Goal: Information Seeking & Learning: Learn about a topic

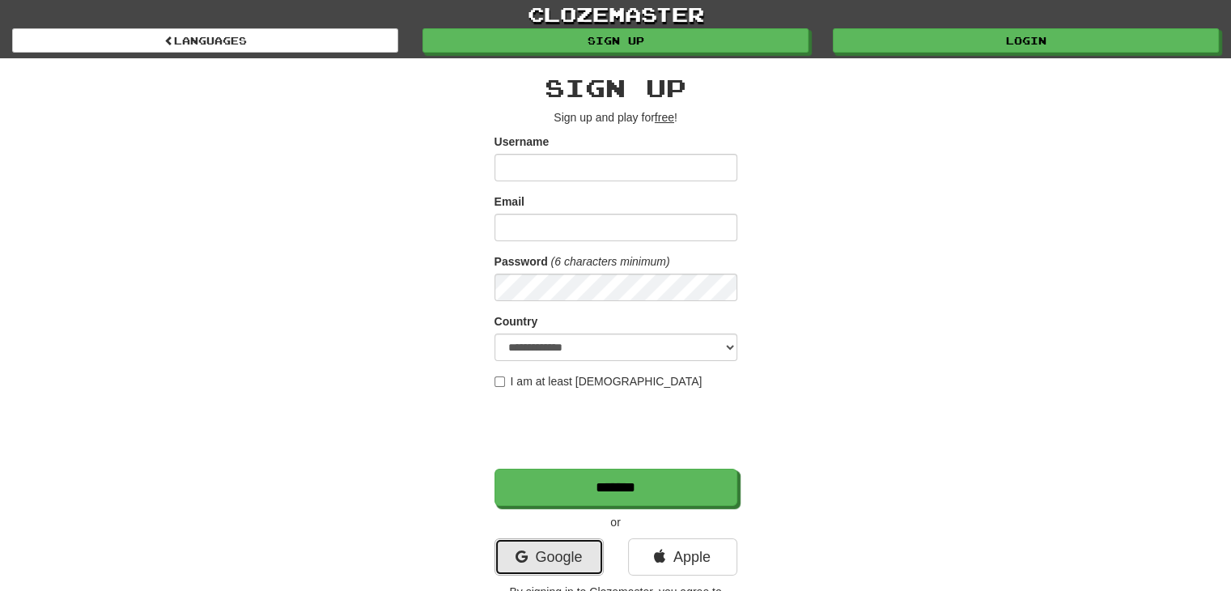
click at [553, 551] on link "Google" at bounding box center [548, 556] width 109 height 37
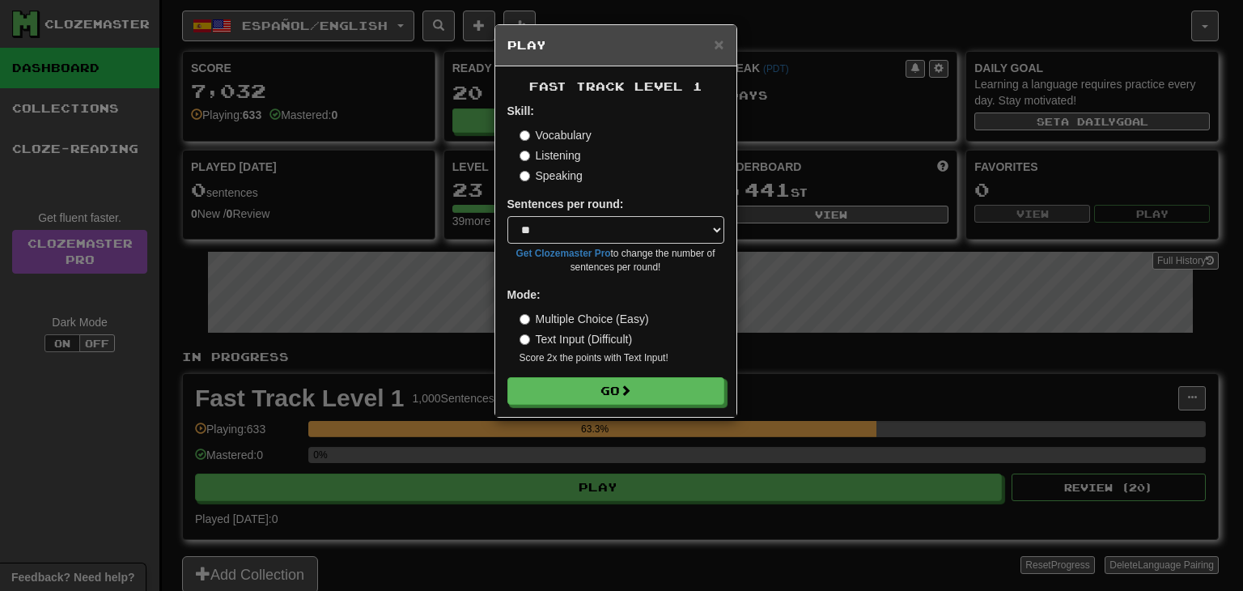
select select "**"
click at [602, 383] on button "Go" at bounding box center [616, 392] width 217 height 28
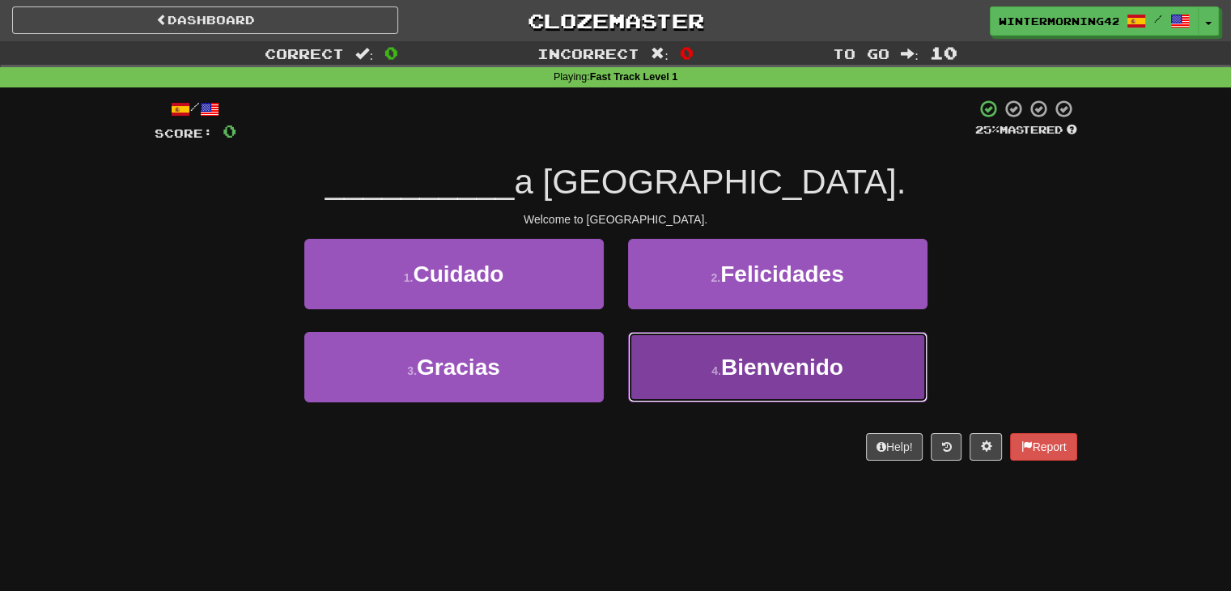
click at [681, 376] on button "4 . [GEOGRAPHIC_DATA]" at bounding box center [777, 367] width 299 height 70
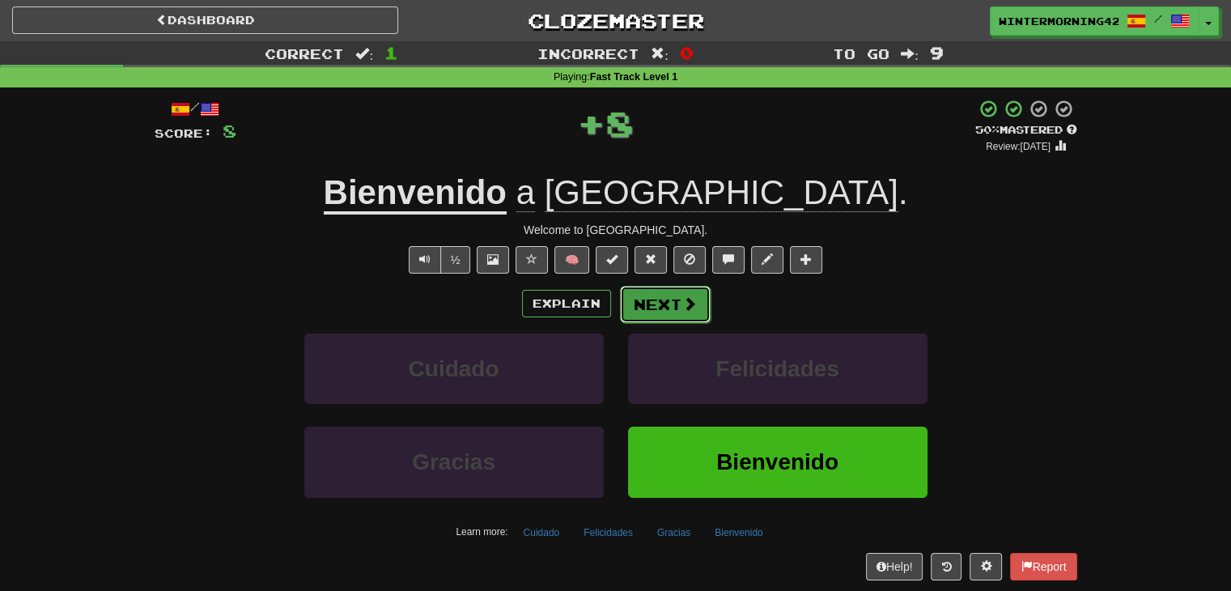
click at [682, 311] on span at bounding box center [689, 303] width 15 height 15
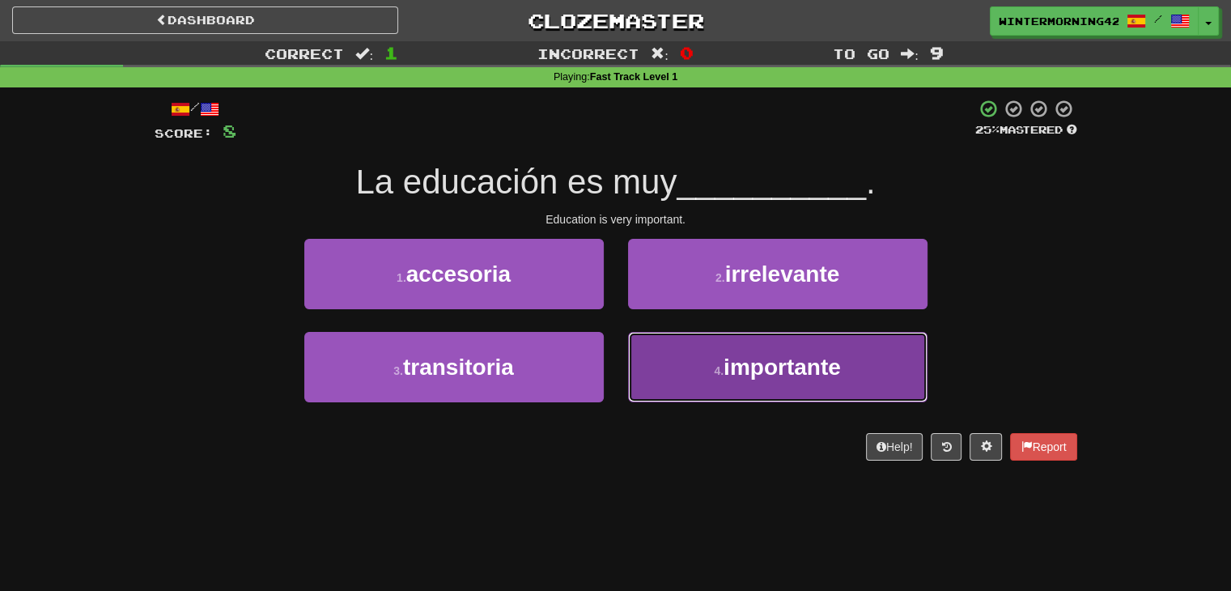
click at [681, 370] on button "4 . importante" at bounding box center [777, 367] width 299 height 70
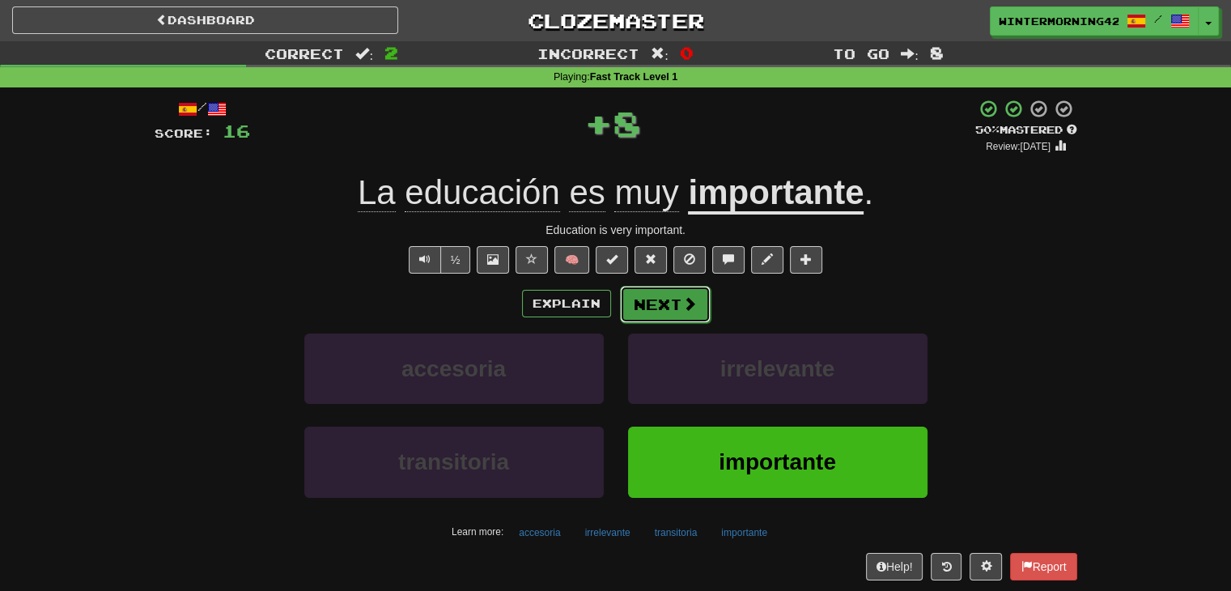
click at [693, 297] on span at bounding box center [689, 303] width 15 height 15
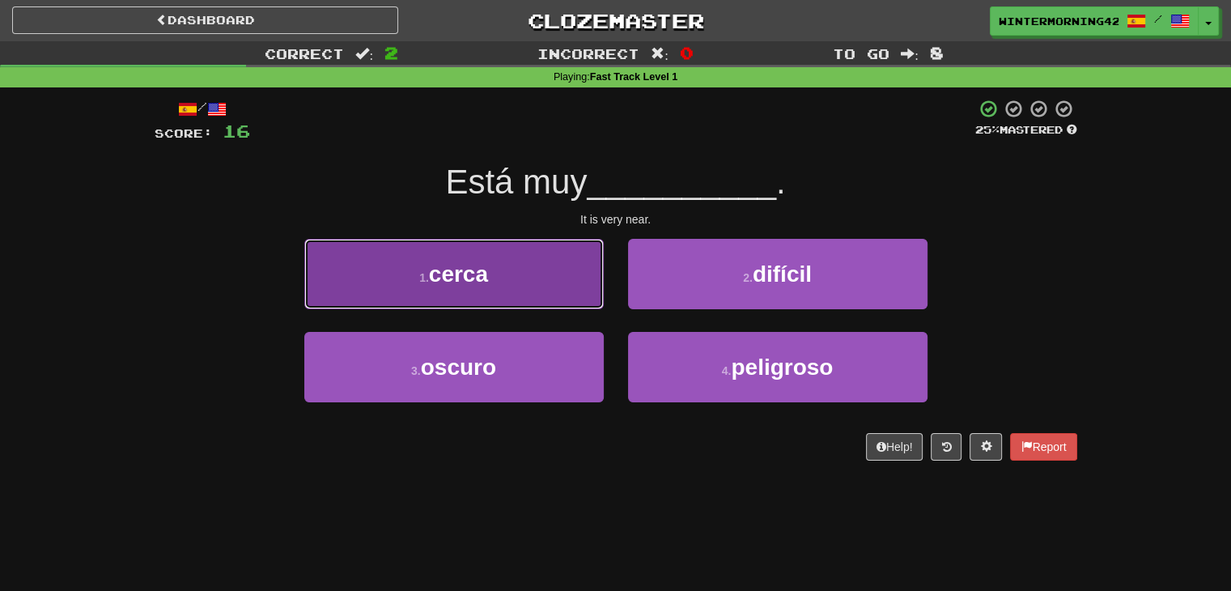
click at [536, 286] on button "1 . cerca" at bounding box center [453, 274] width 299 height 70
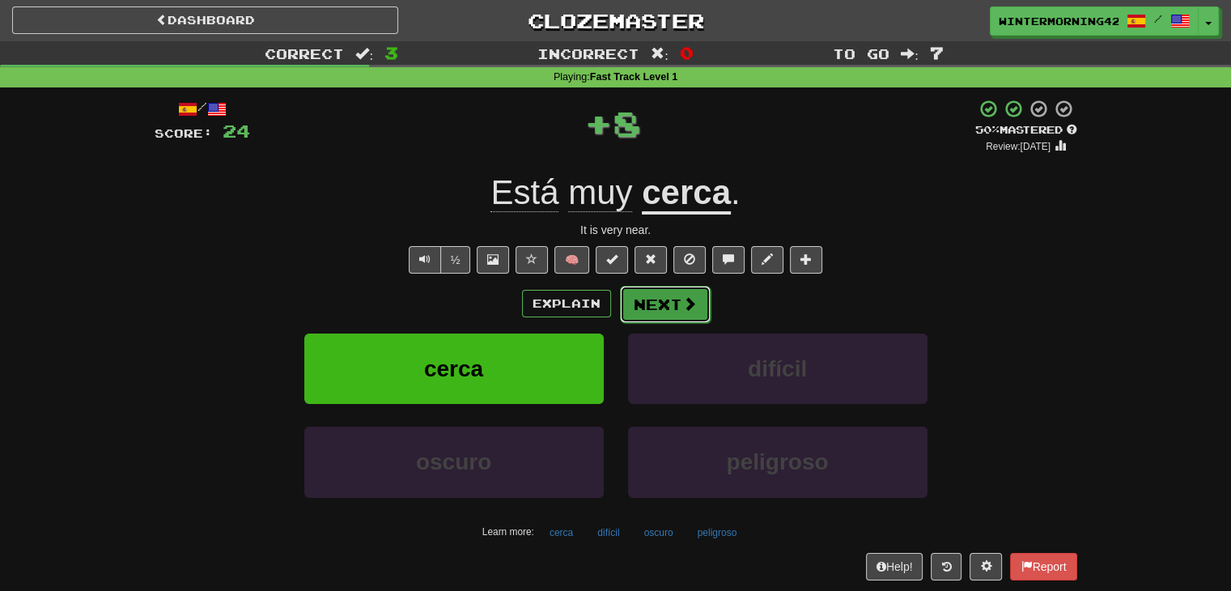
click at [667, 296] on button "Next" at bounding box center [665, 304] width 91 height 37
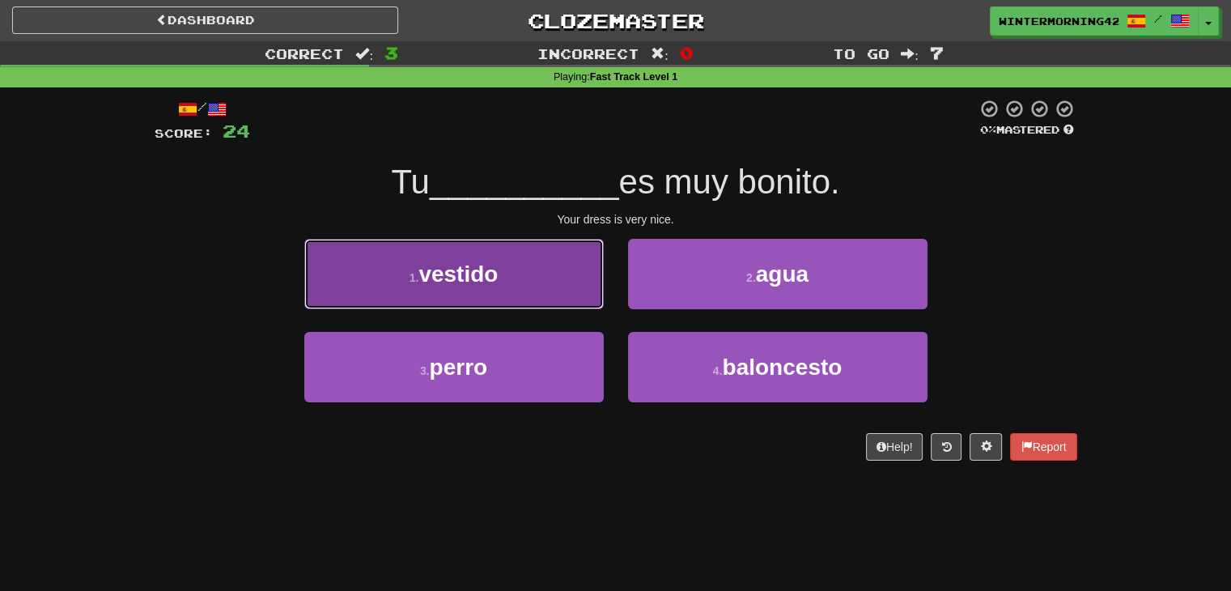
click at [553, 295] on button "1 . vestido" at bounding box center [453, 274] width 299 height 70
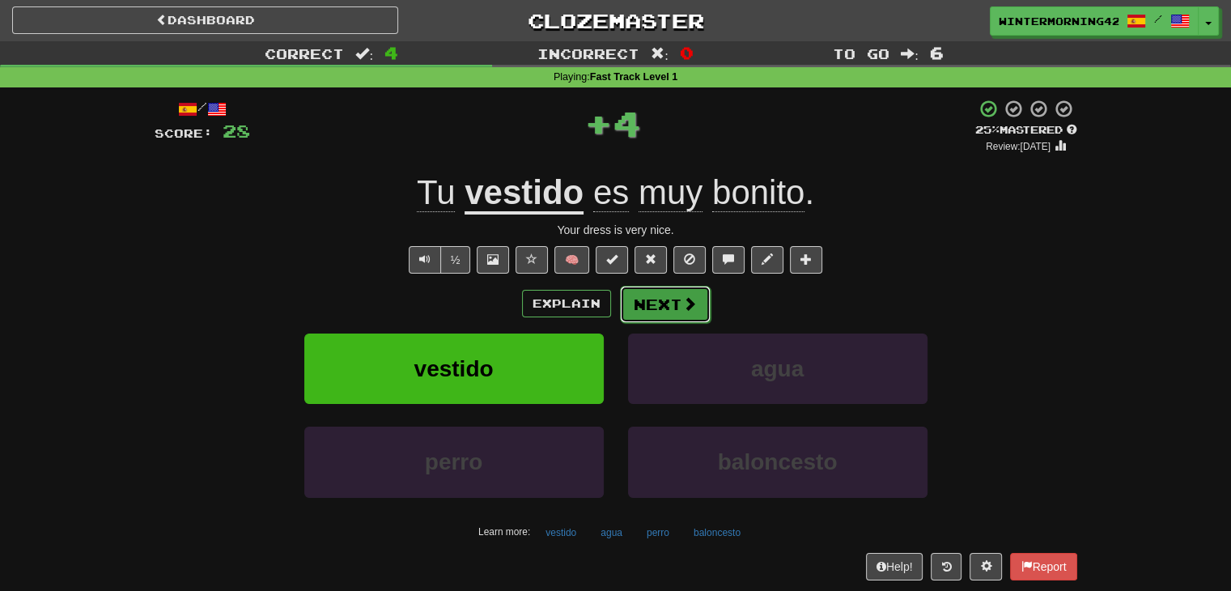
click at [671, 304] on button "Next" at bounding box center [665, 304] width 91 height 37
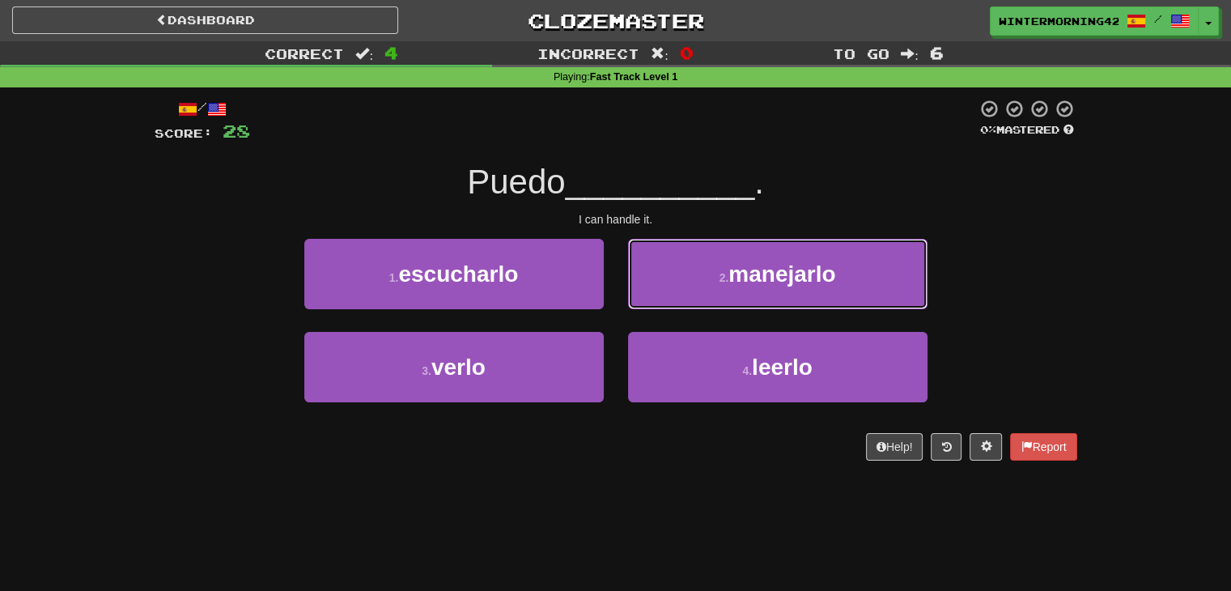
click at [671, 305] on button "2 . [GEOGRAPHIC_DATA]" at bounding box center [777, 274] width 299 height 70
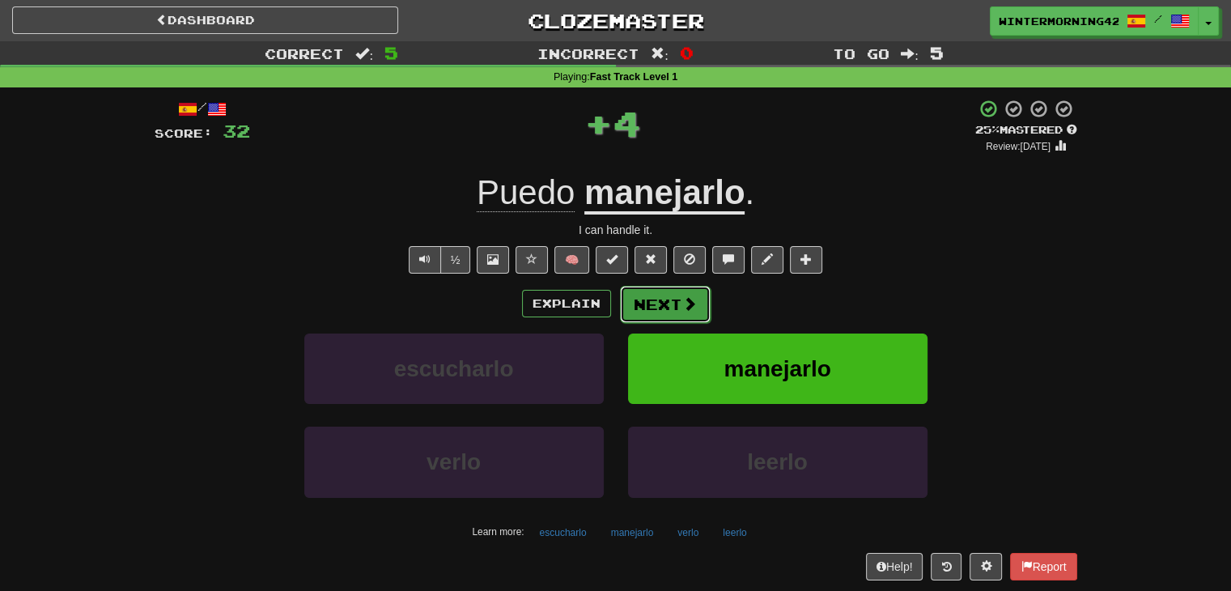
click at [667, 307] on button "Next" at bounding box center [665, 304] width 91 height 37
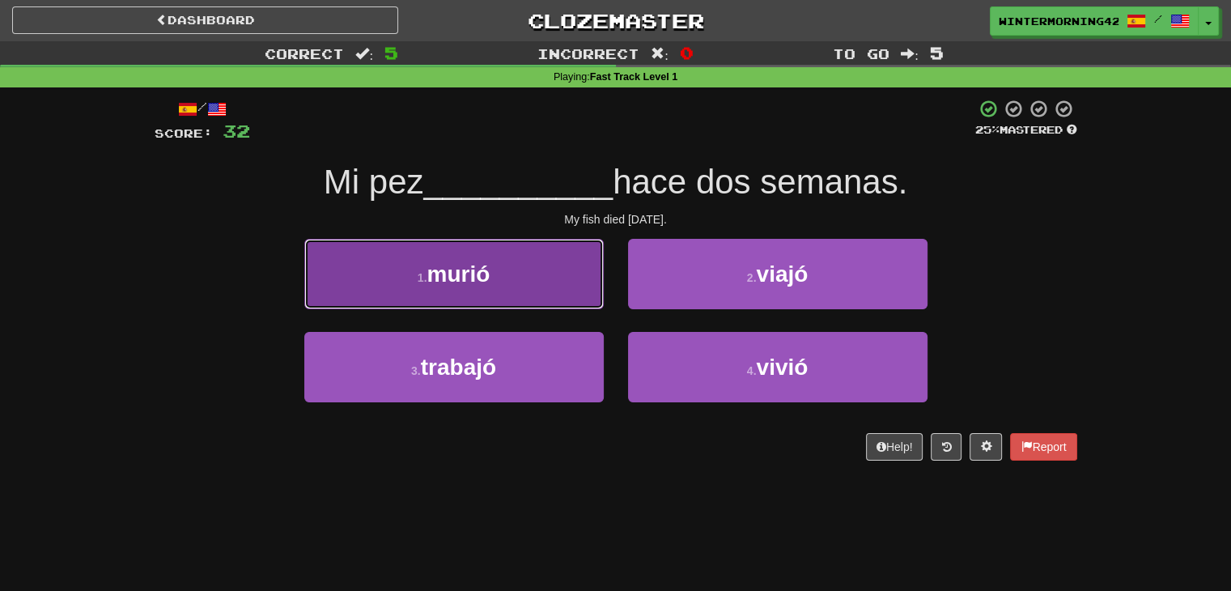
click at [592, 302] on button "1 . murió" at bounding box center [453, 274] width 299 height 70
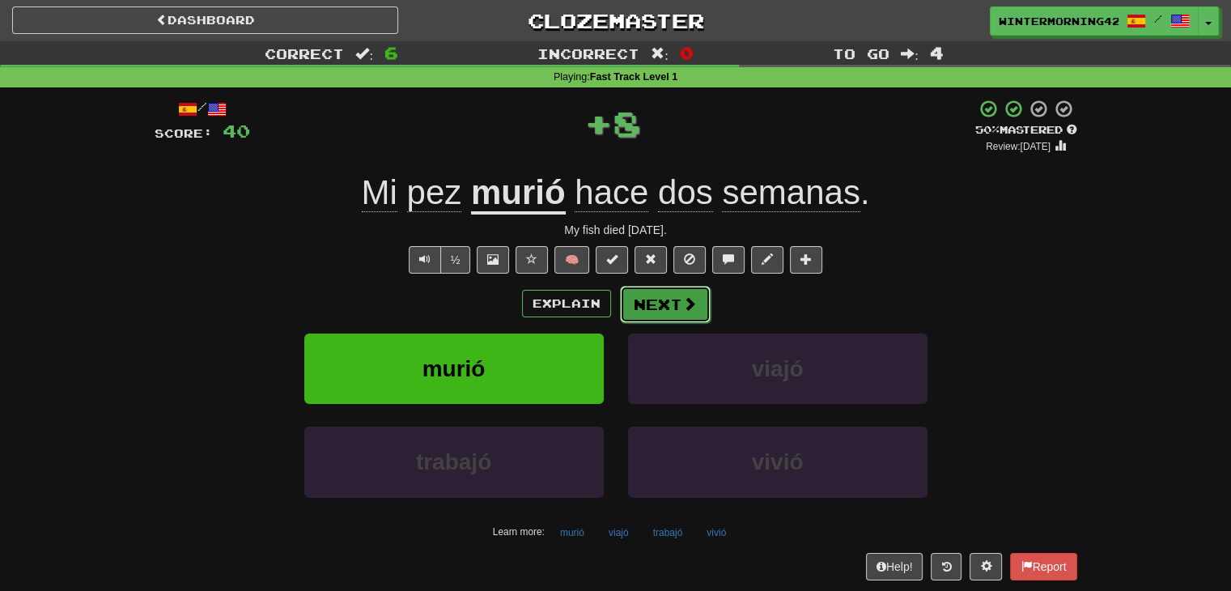
click at [678, 312] on button "Next" at bounding box center [665, 304] width 91 height 37
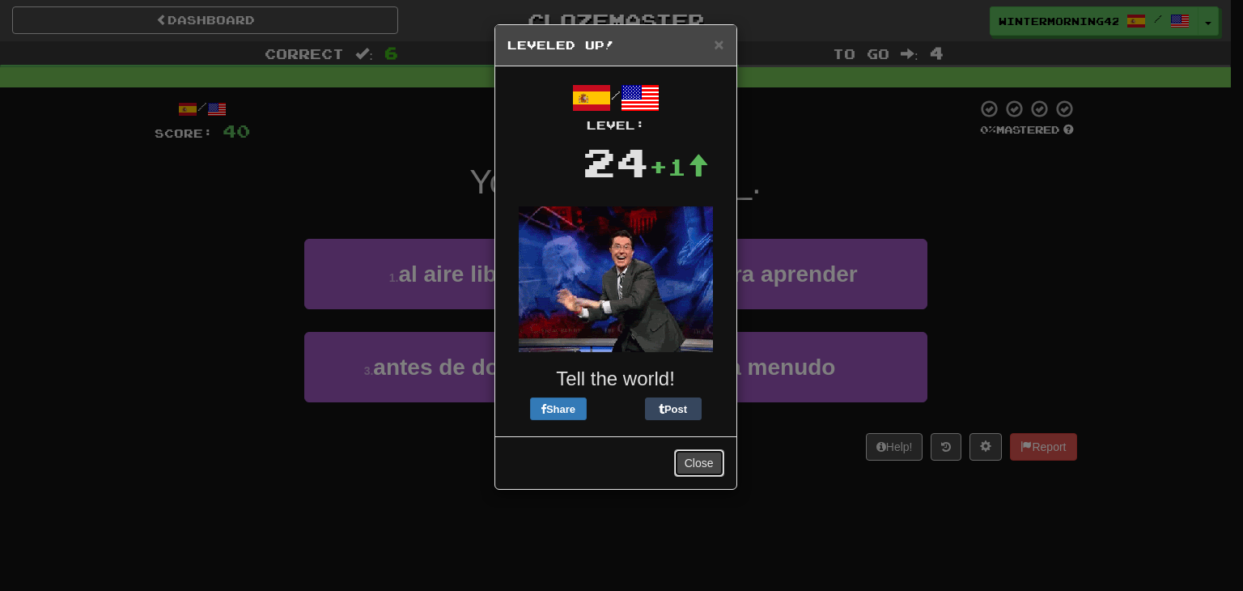
click at [697, 460] on button "Close" at bounding box center [699, 463] width 50 height 28
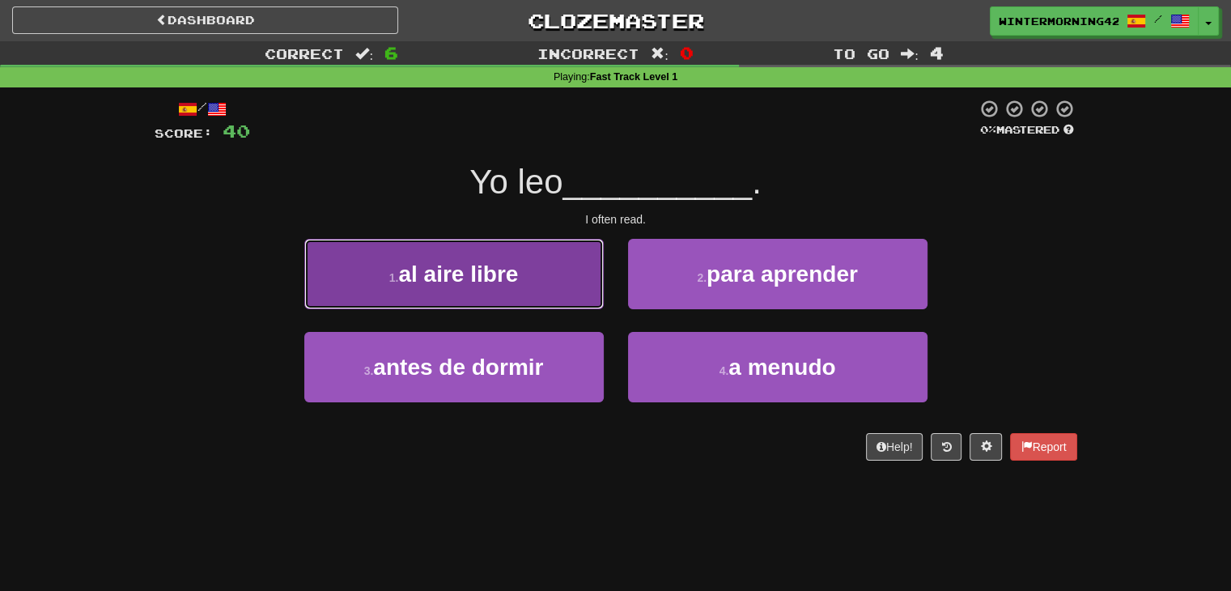
click at [484, 266] on span "al aire libre" at bounding box center [458, 273] width 120 height 25
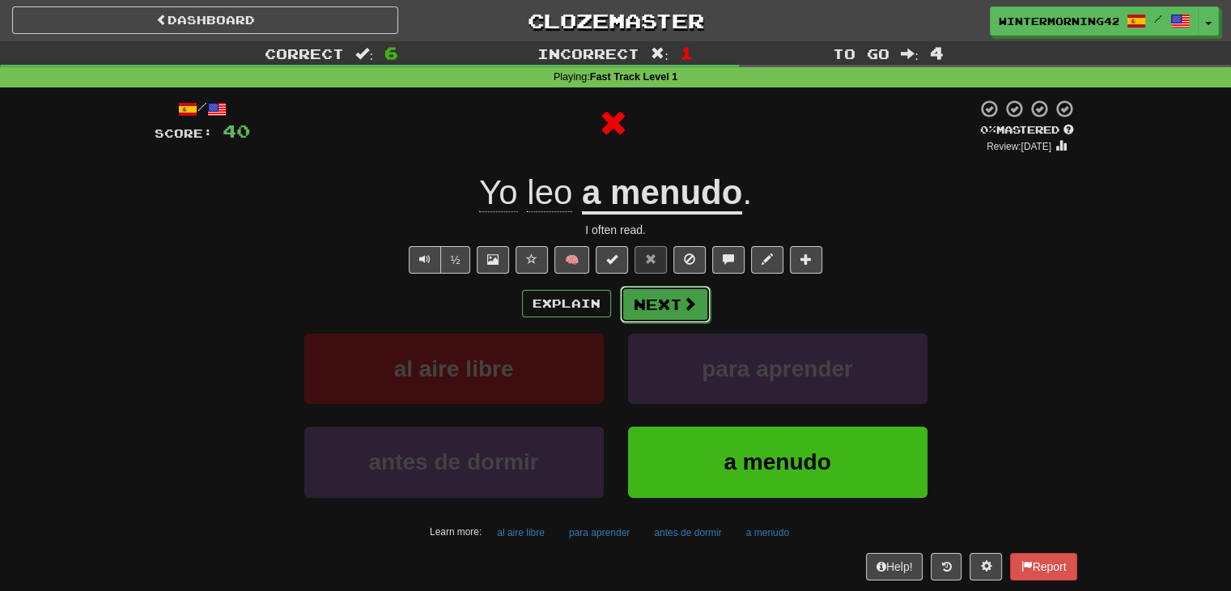
click at [657, 295] on button "Next" at bounding box center [665, 304] width 91 height 37
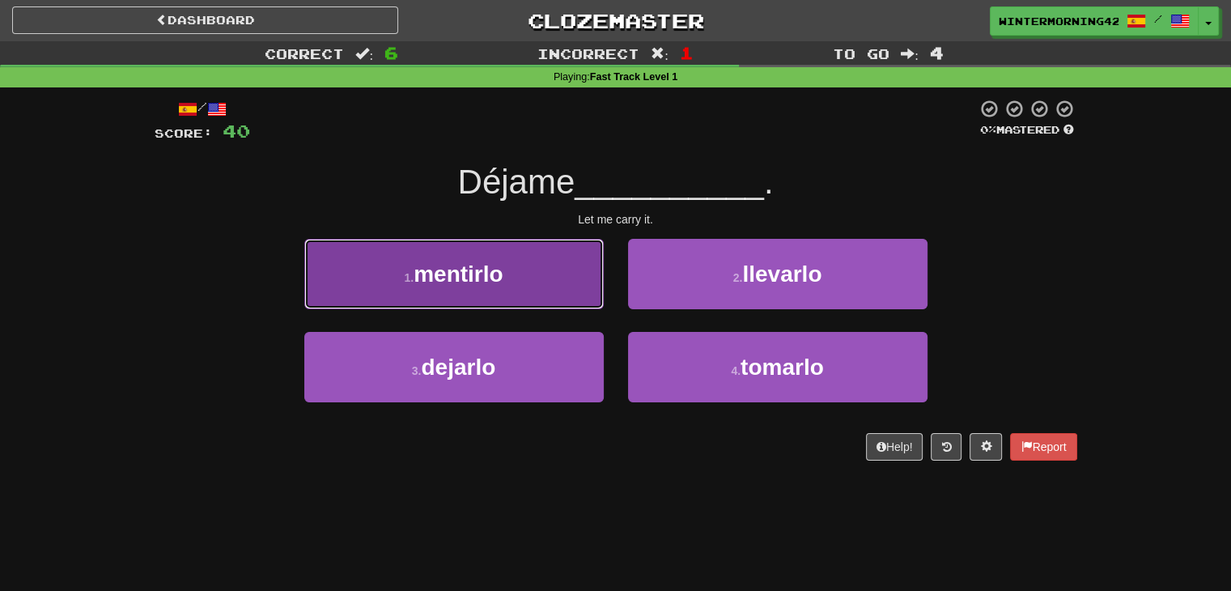
click at [571, 282] on button "1 . mentirlo" at bounding box center [453, 274] width 299 height 70
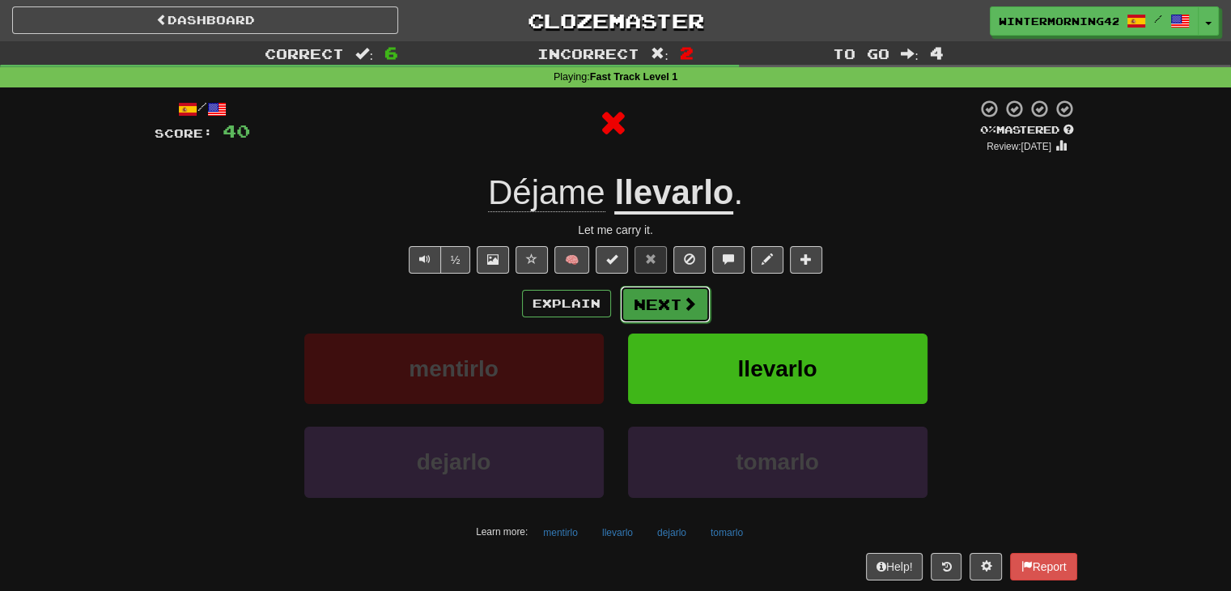
click at [659, 293] on button "Next" at bounding box center [665, 304] width 91 height 37
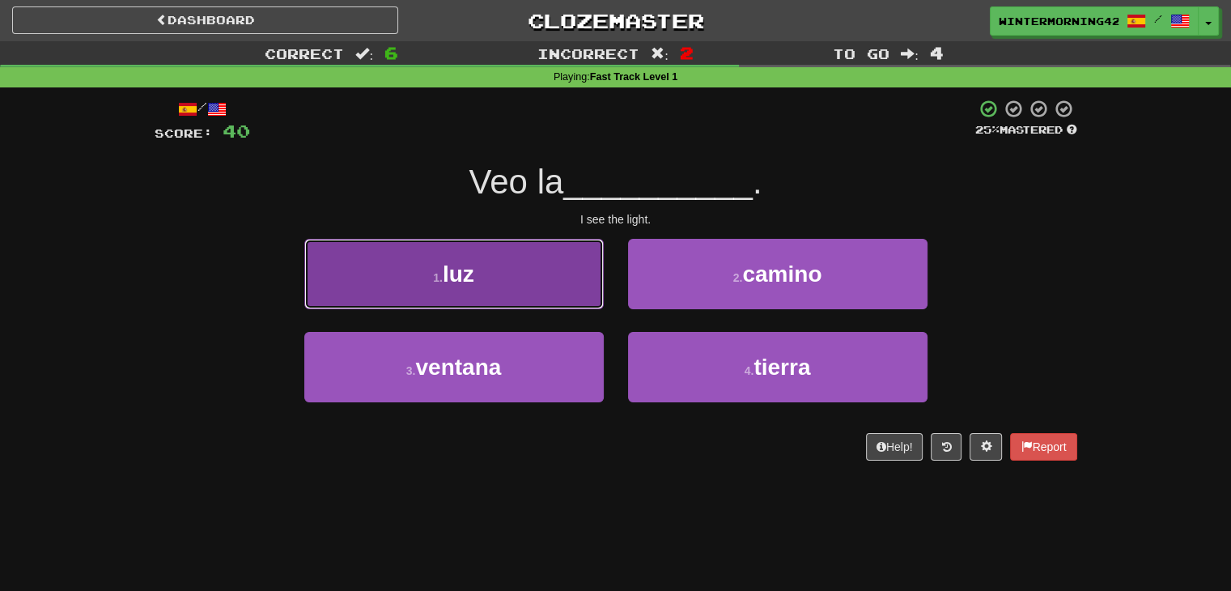
click at [542, 279] on button "1 . [PERSON_NAME]" at bounding box center [453, 274] width 299 height 70
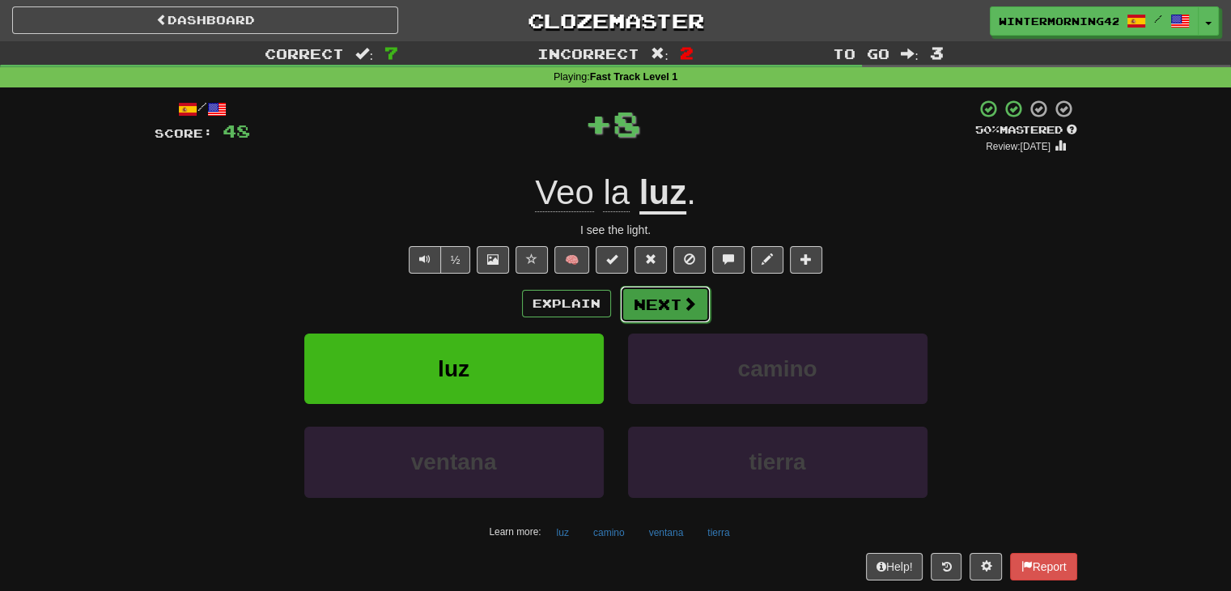
click at [666, 296] on button "Next" at bounding box center [665, 304] width 91 height 37
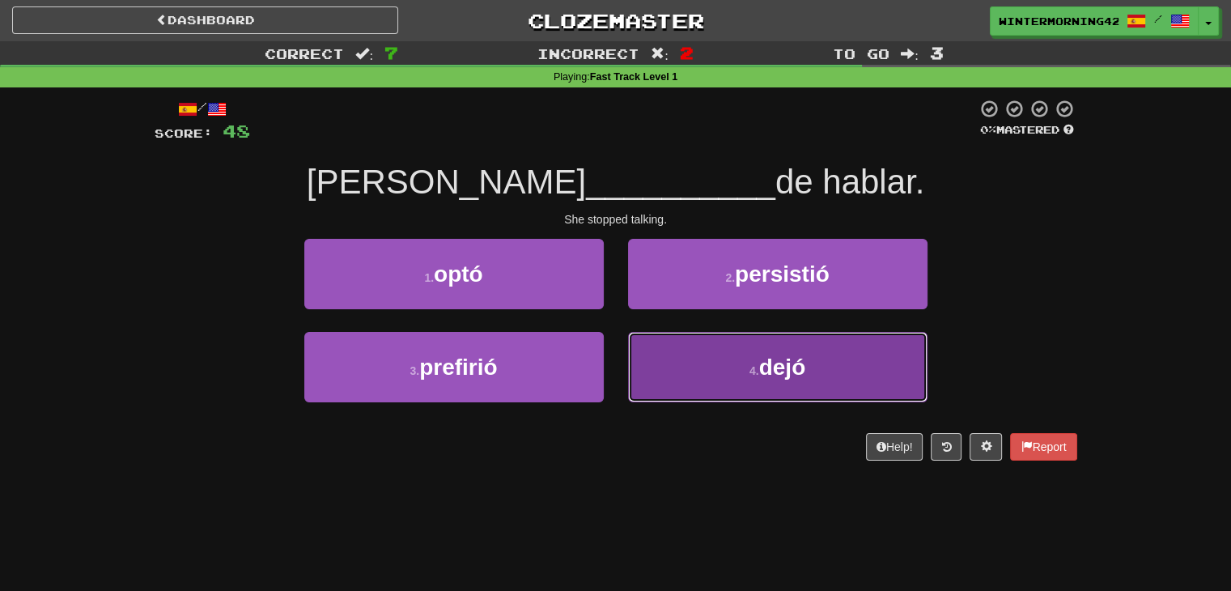
click at [656, 347] on button "4 . dejó" at bounding box center [777, 367] width 299 height 70
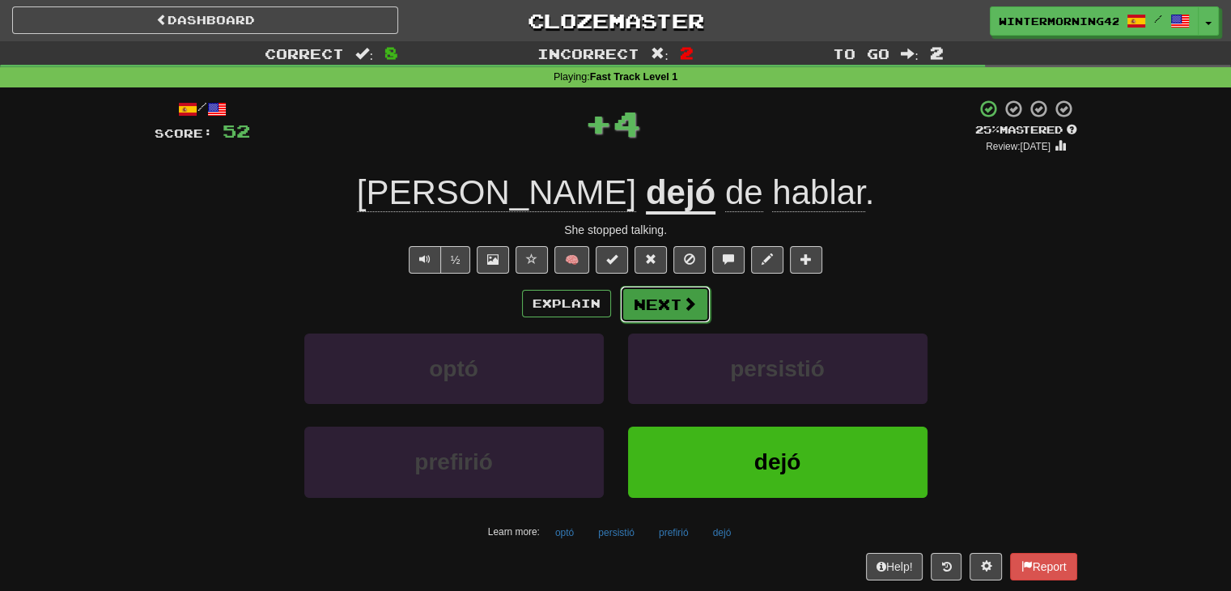
click at [655, 304] on button "Next" at bounding box center [665, 304] width 91 height 37
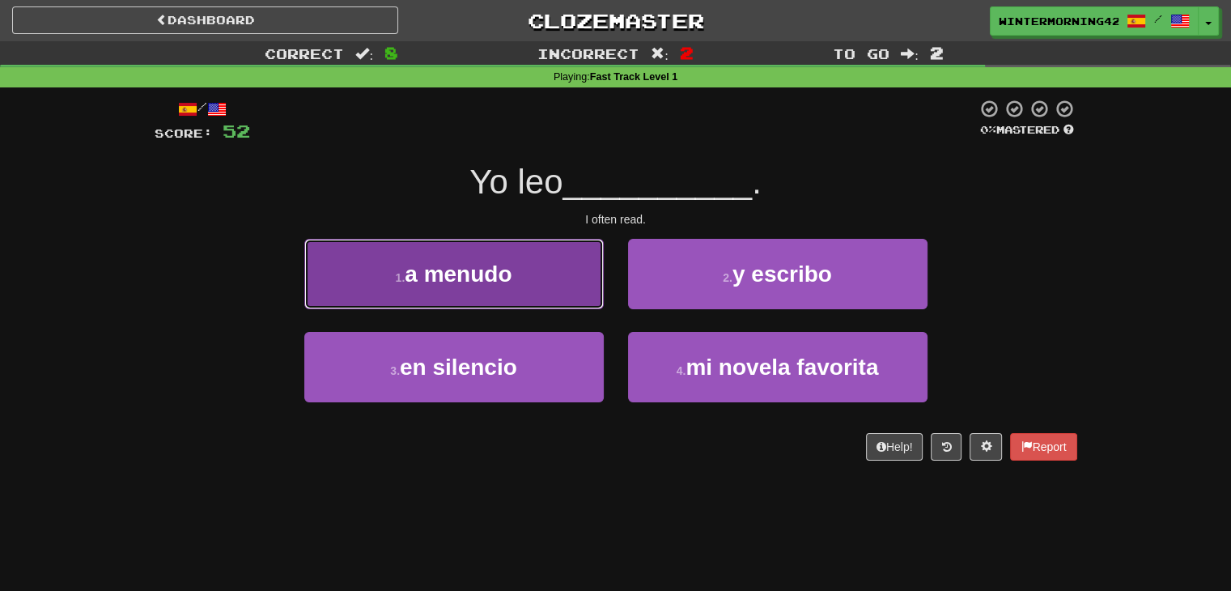
click at [566, 282] on button "1 . a menudo" at bounding box center [453, 274] width 299 height 70
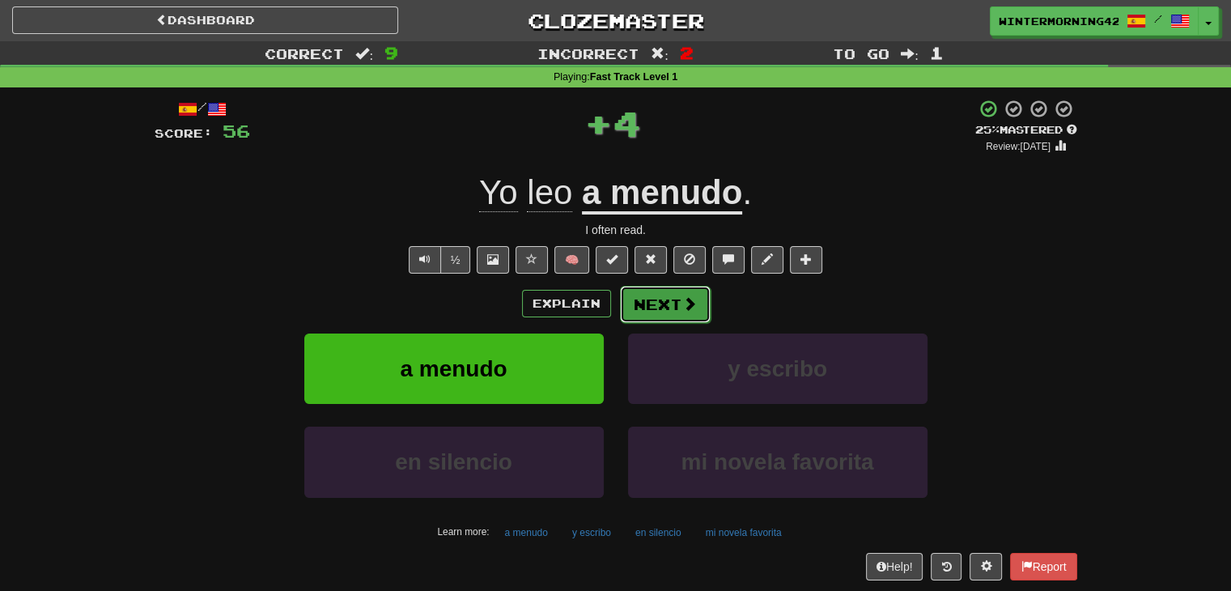
click at [660, 290] on button "Next" at bounding box center [665, 304] width 91 height 37
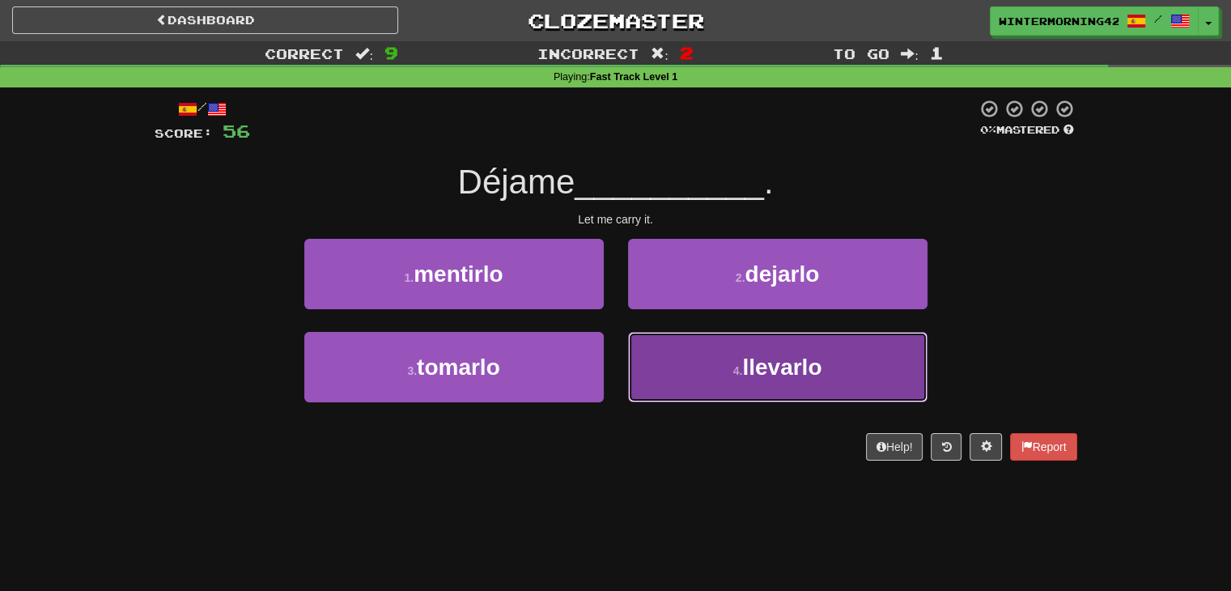
click at [693, 348] on button "4 . [GEOGRAPHIC_DATA]" at bounding box center [777, 367] width 299 height 70
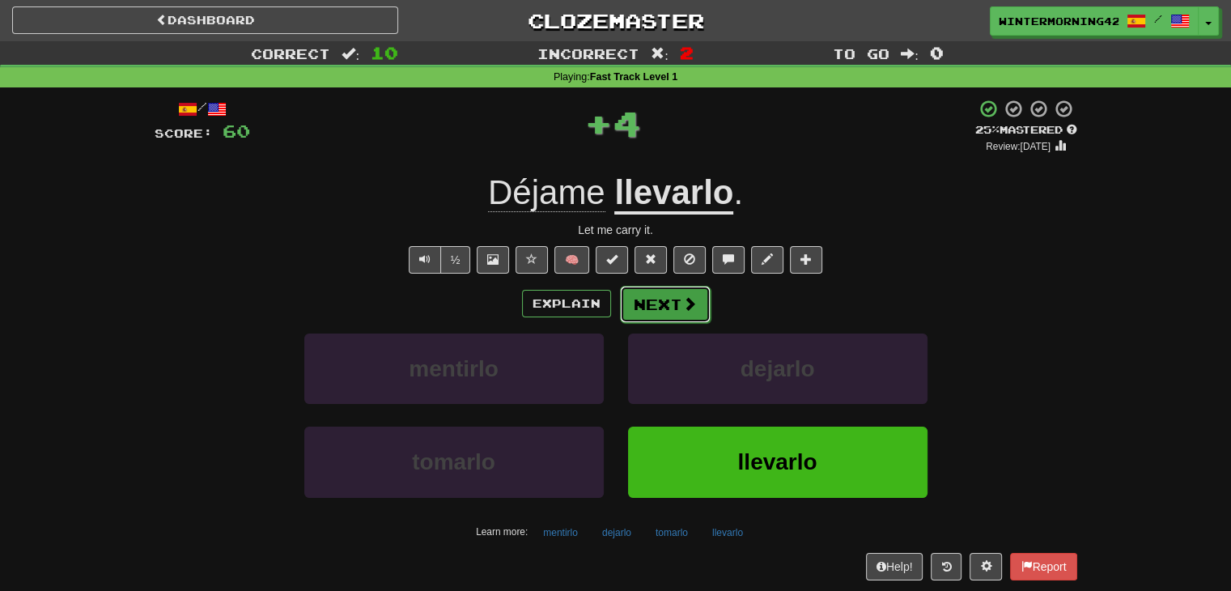
click at [684, 299] on span at bounding box center [689, 303] width 15 height 15
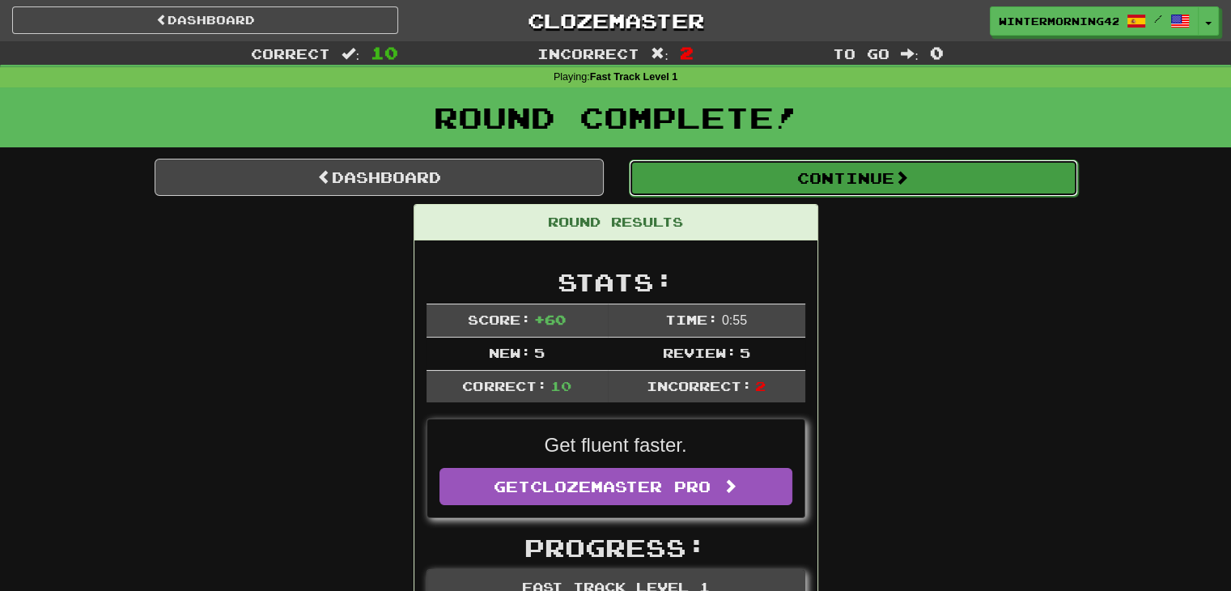
click at [778, 172] on button "Continue" at bounding box center [853, 177] width 449 height 37
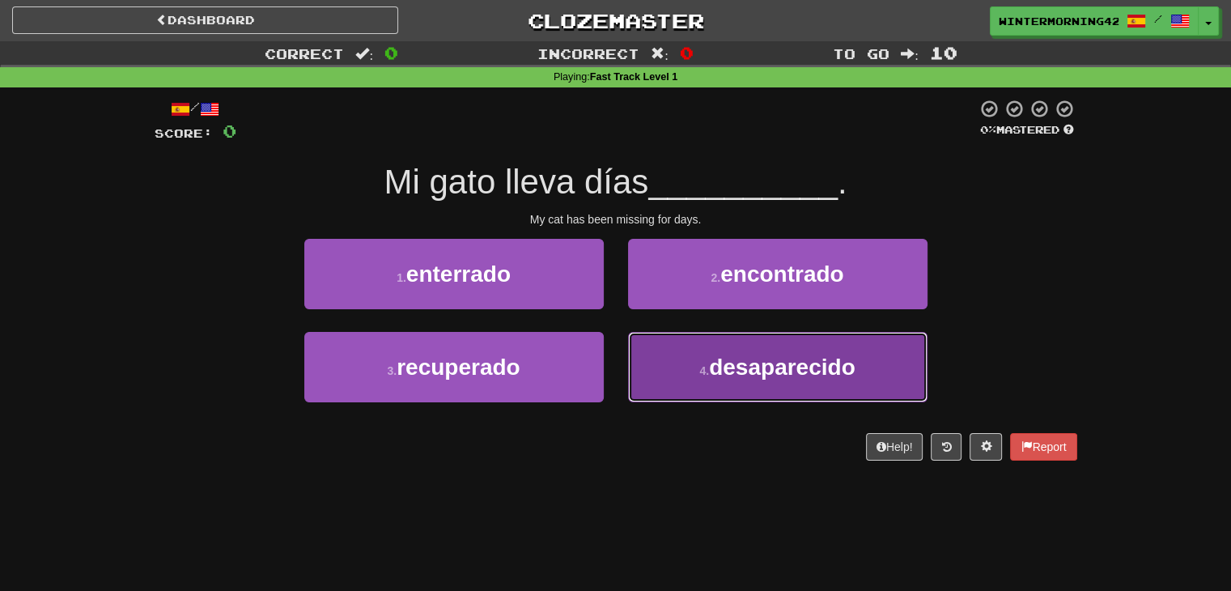
click at [679, 362] on button "4 . desaparecido" at bounding box center [777, 367] width 299 height 70
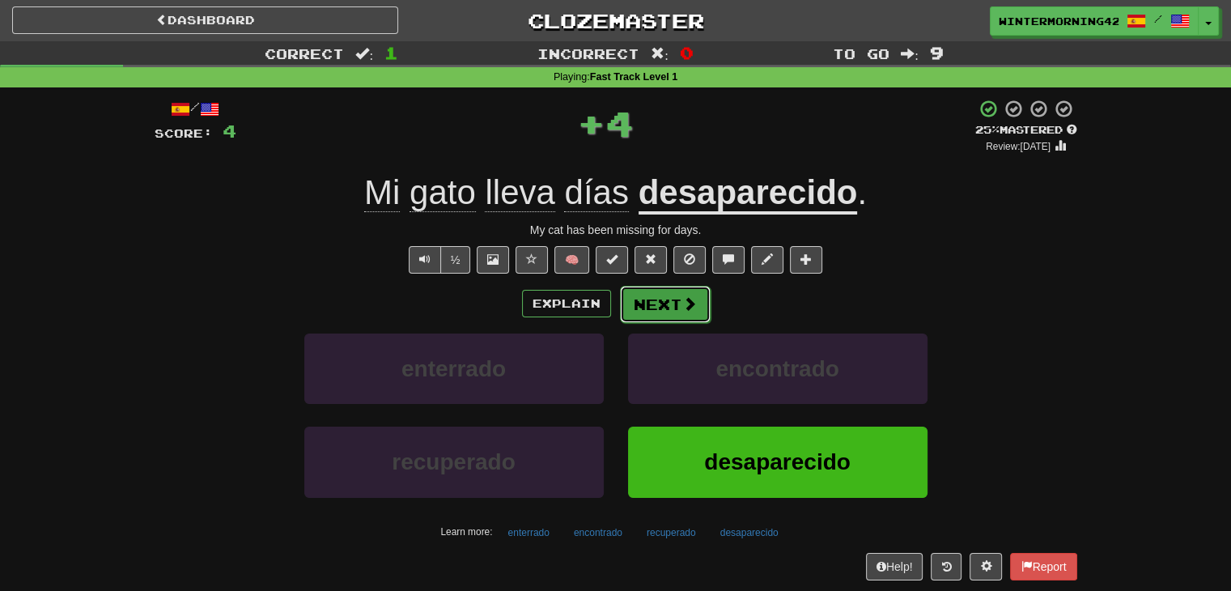
click at [684, 300] on span at bounding box center [689, 303] width 15 height 15
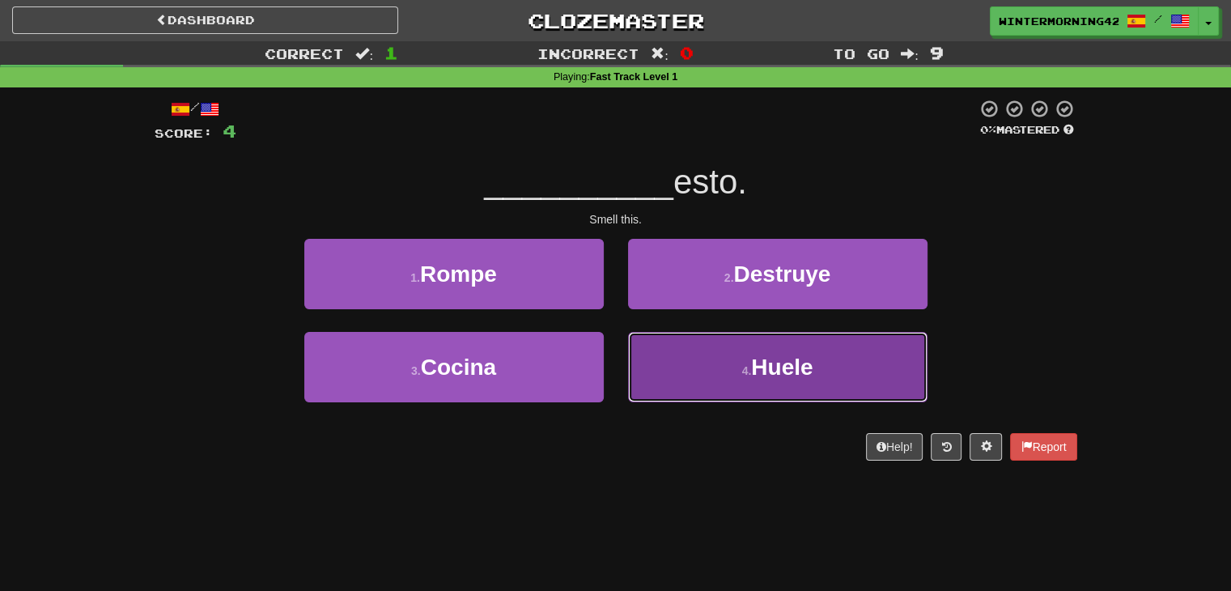
click at [684, 367] on button "4 . Huele" at bounding box center [777, 367] width 299 height 70
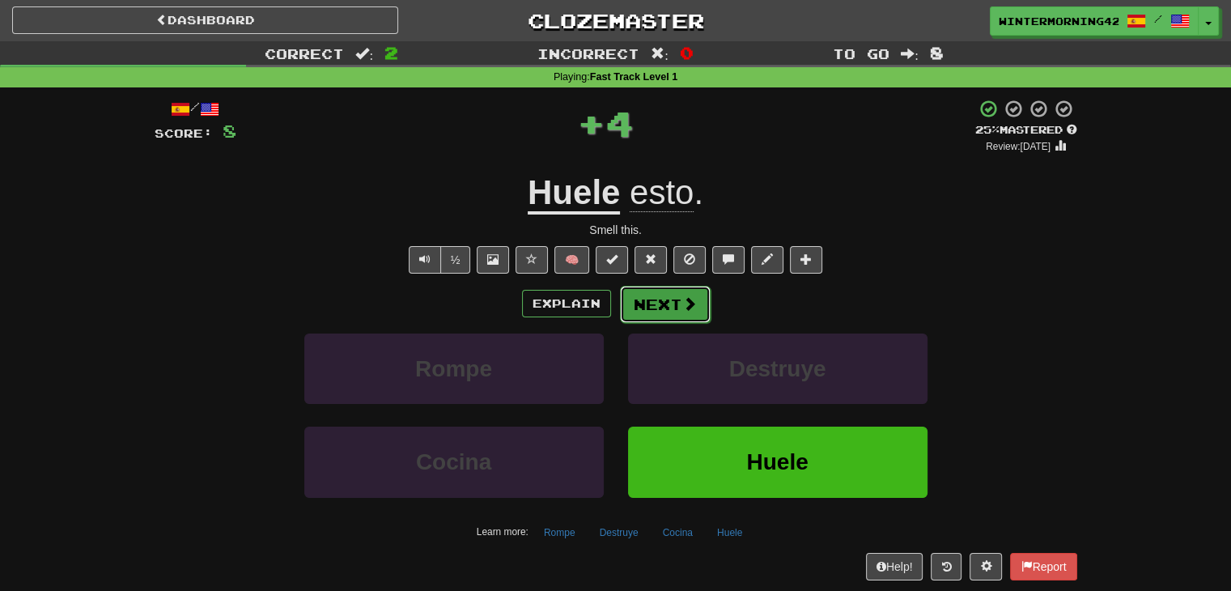
click at [670, 305] on button "Next" at bounding box center [665, 304] width 91 height 37
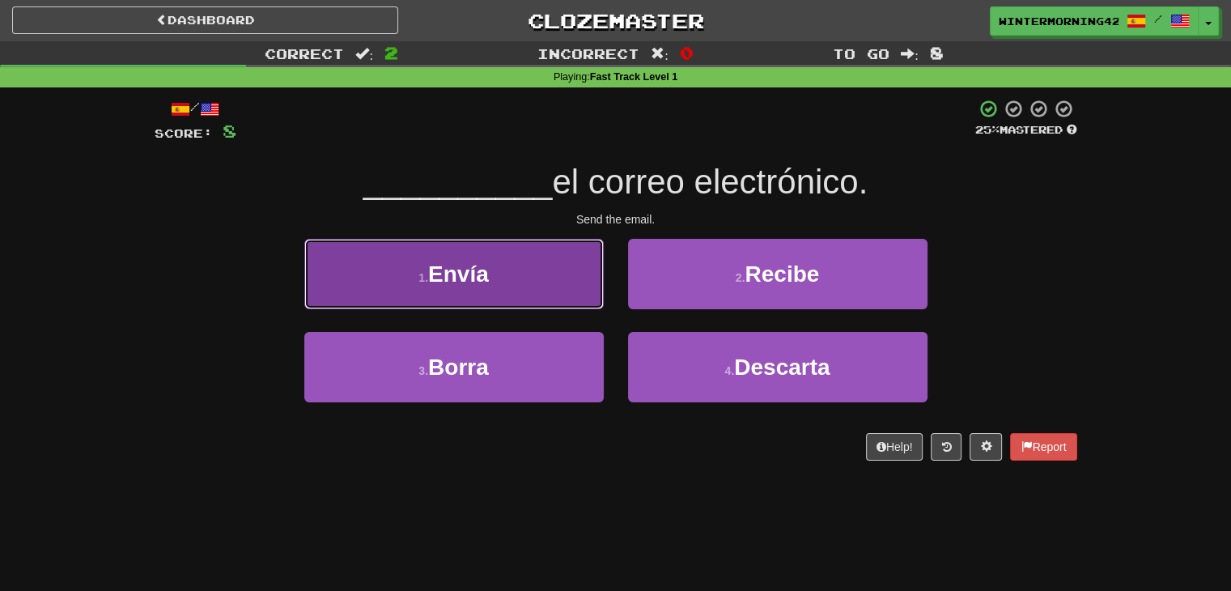
click at [533, 286] on button "1 . Envía" at bounding box center [453, 274] width 299 height 70
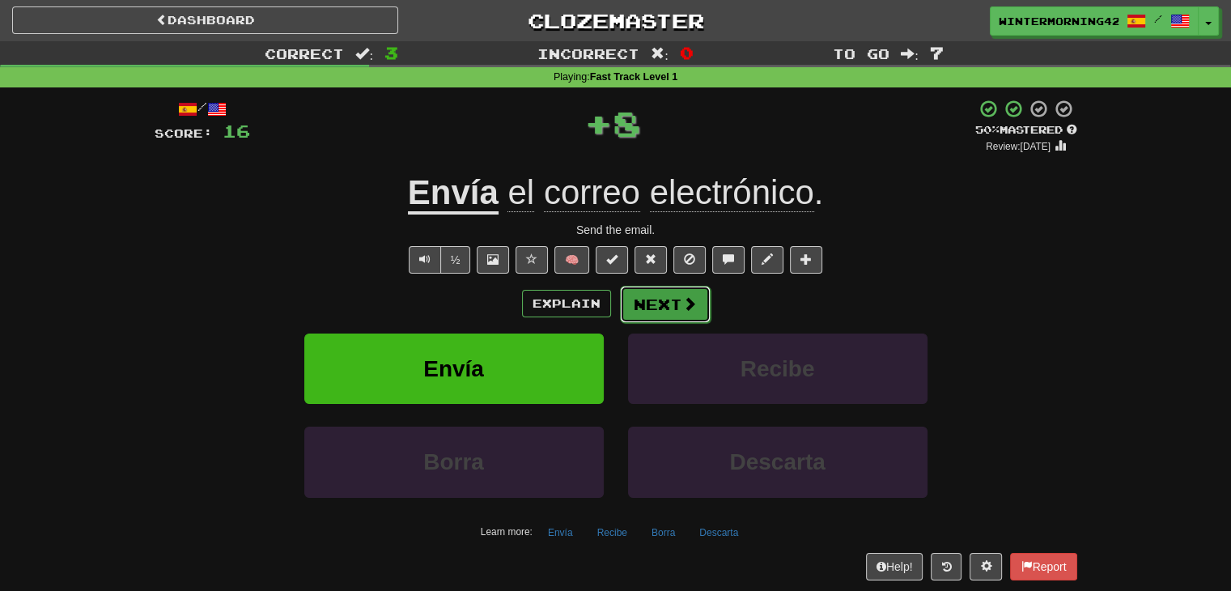
click at [655, 295] on button "Next" at bounding box center [665, 304] width 91 height 37
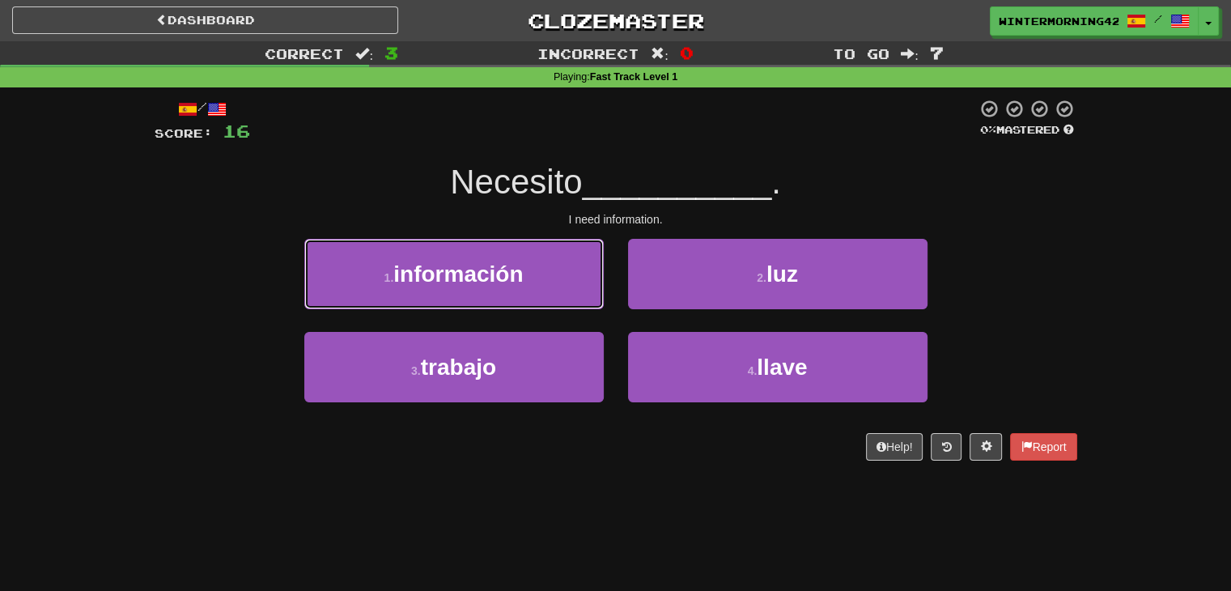
click at [550, 280] on button "1 . información" at bounding box center [453, 274] width 299 height 70
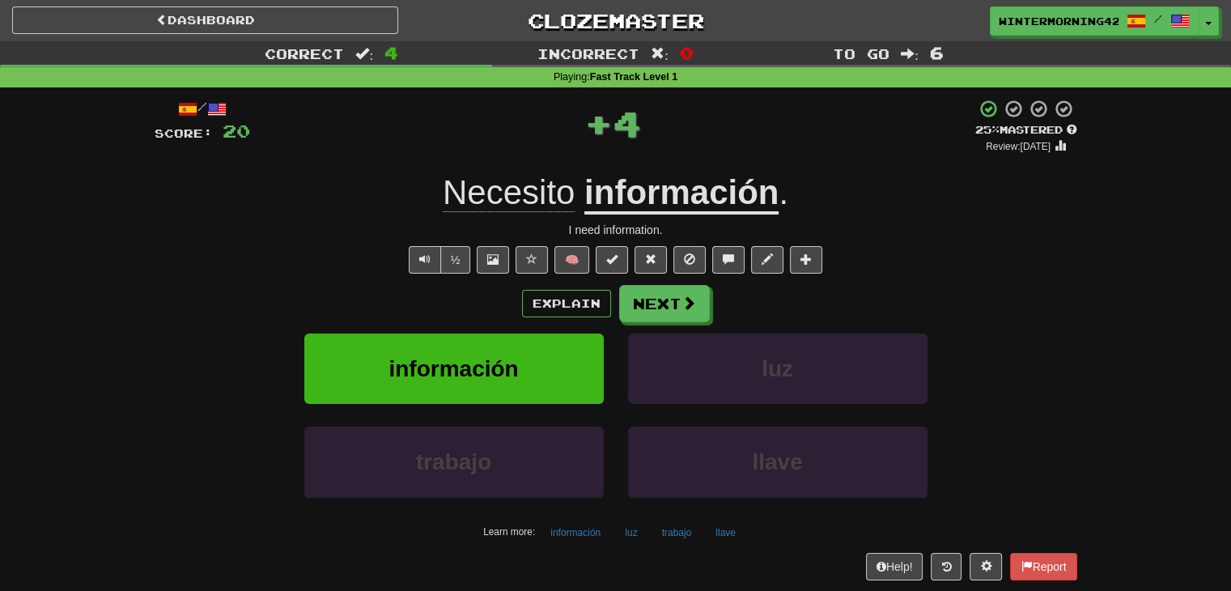
click at [651, 281] on div "/ Score: 20 + 4 25 % Mastered Review: [DATE] Necesito información . I need info…" at bounding box center [616, 339] width 922 height 481
click at [654, 295] on button "Next" at bounding box center [665, 304] width 91 height 37
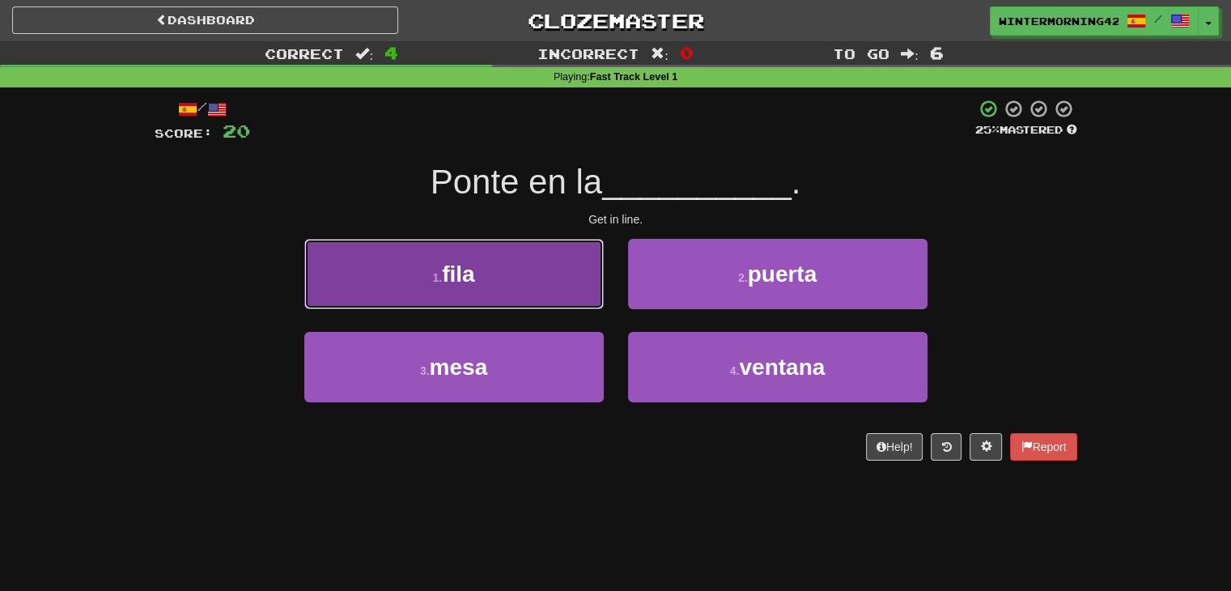
click at [572, 282] on button "1 . fila" at bounding box center [453, 274] width 299 height 70
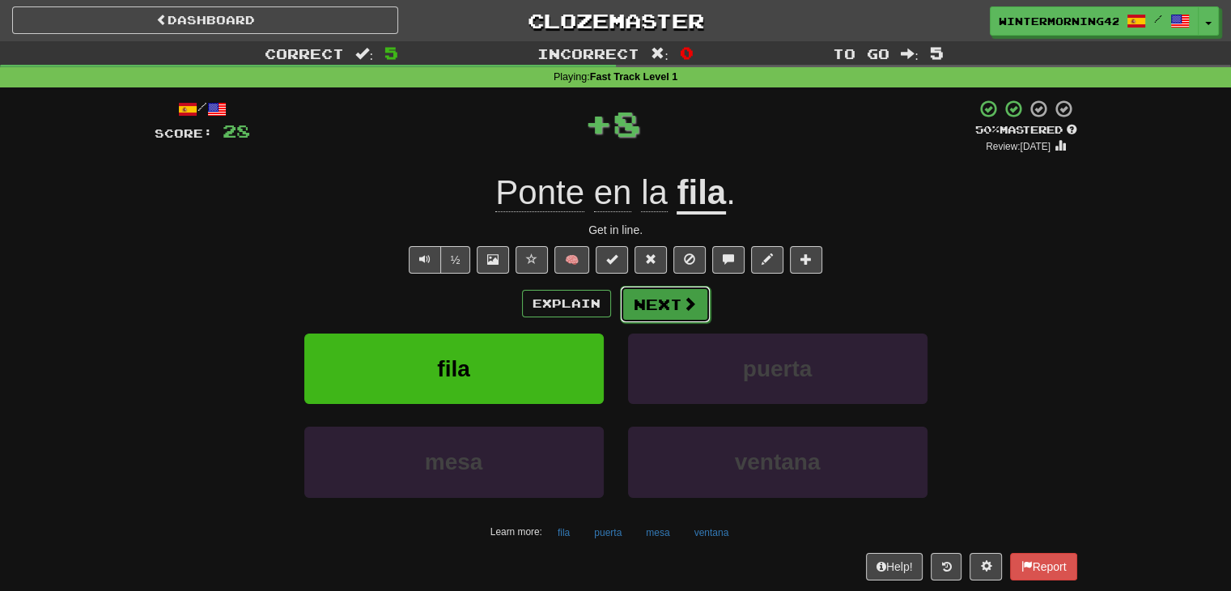
click at [701, 292] on button "Next" at bounding box center [665, 304] width 91 height 37
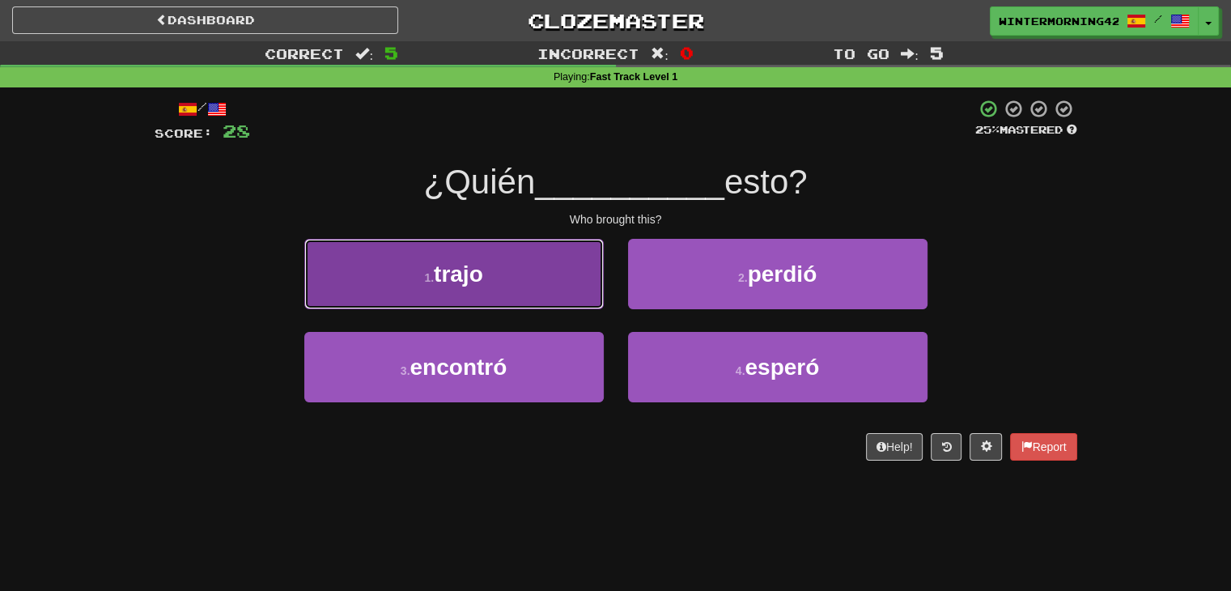
click at [587, 284] on button "1 . [GEOGRAPHIC_DATA]" at bounding box center [453, 274] width 299 height 70
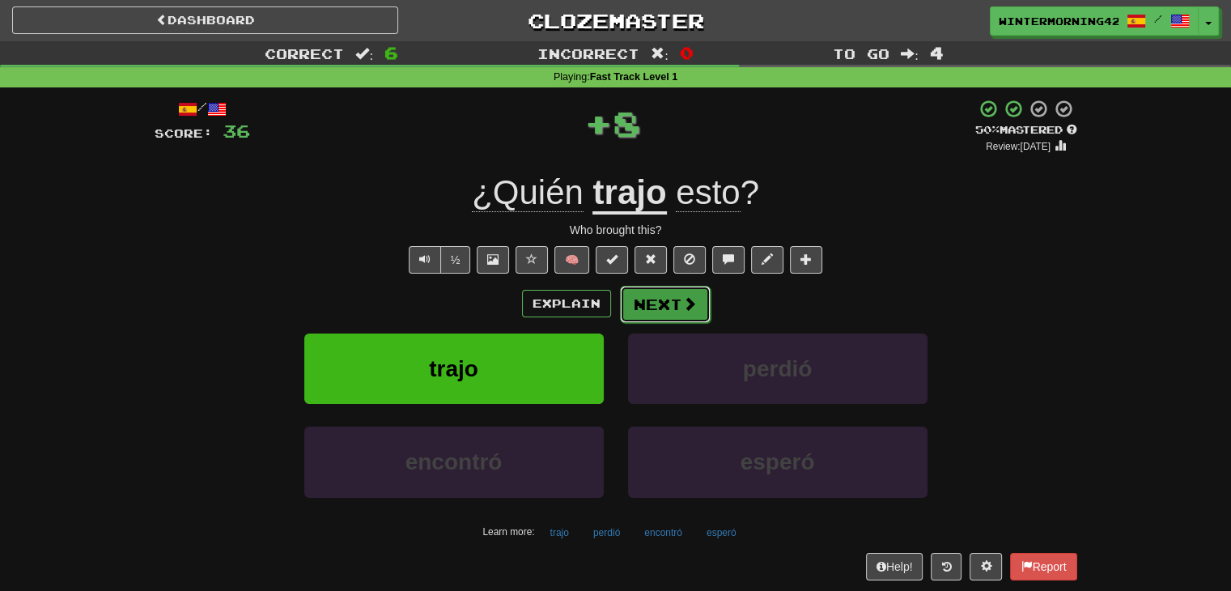
click at [693, 303] on span at bounding box center [689, 303] width 15 height 15
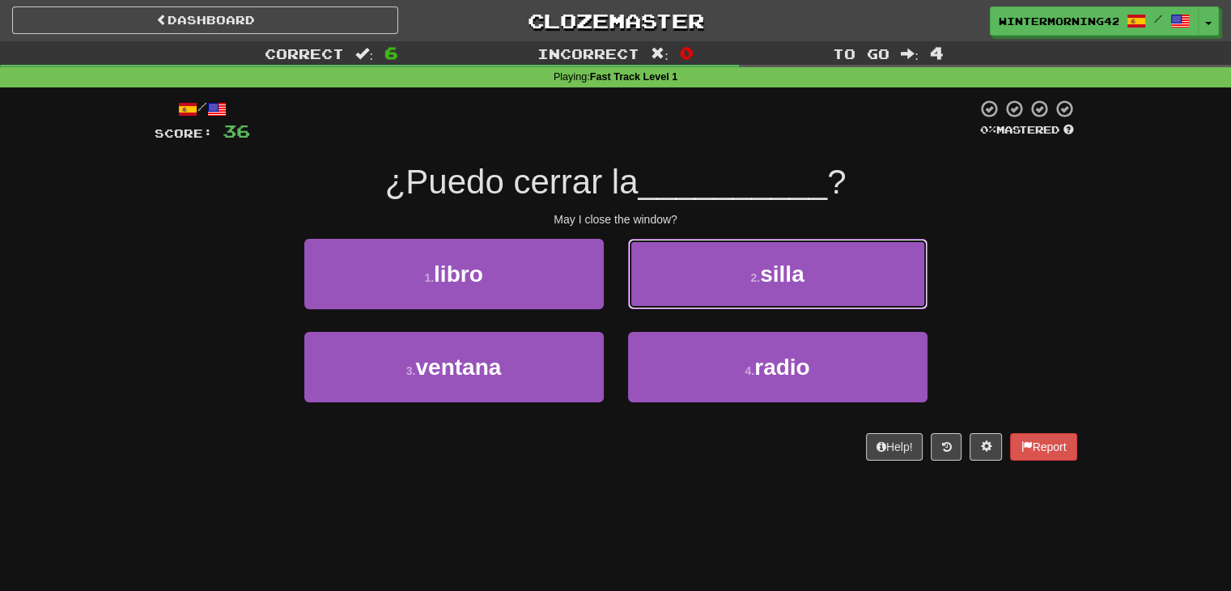
click at [693, 303] on button "2 . [GEOGRAPHIC_DATA]" at bounding box center [777, 274] width 299 height 70
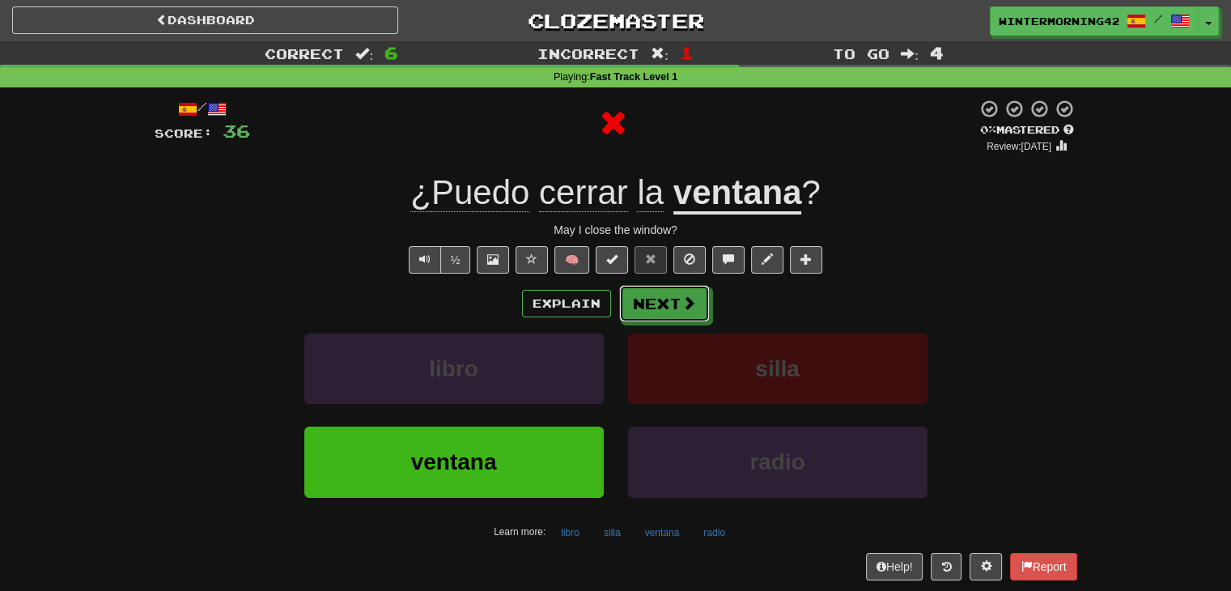
click at [693, 303] on span at bounding box center [688, 302] width 15 height 15
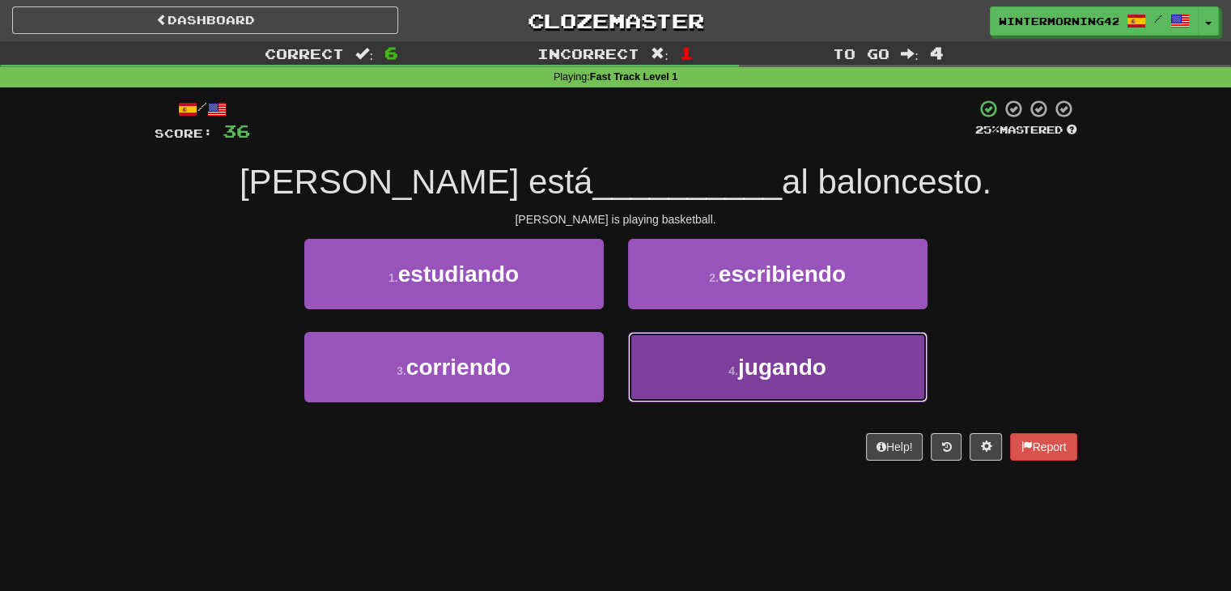
click at [704, 352] on button "4 . jugando" at bounding box center [777, 367] width 299 height 70
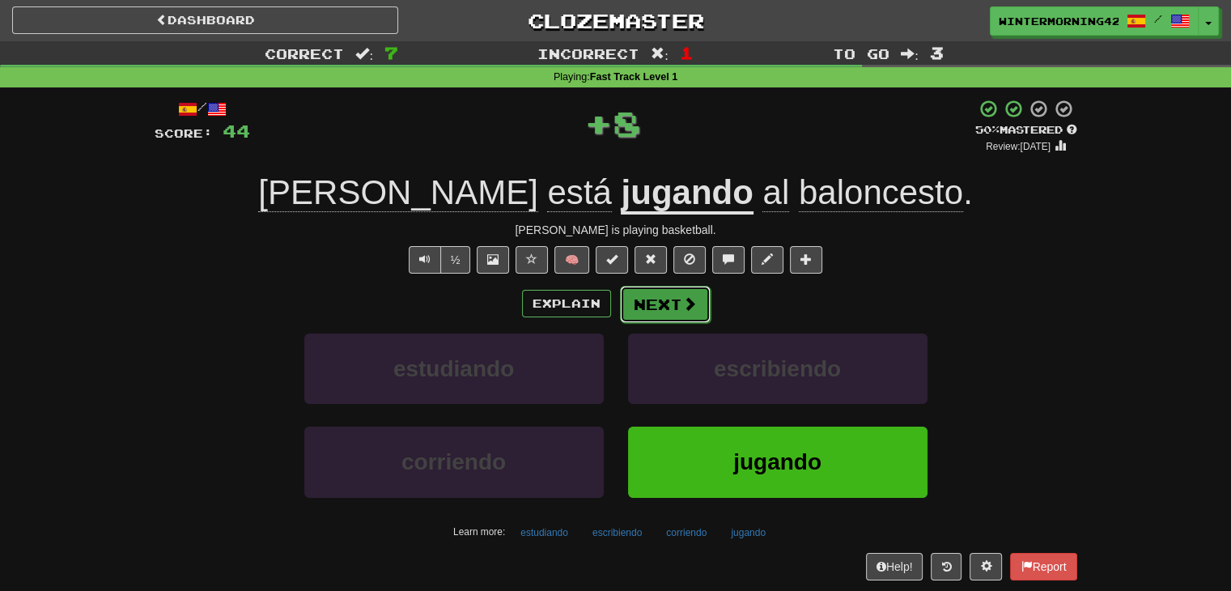
click at [686, 296] on span at bounding box center [689, 303] width 15 height 15
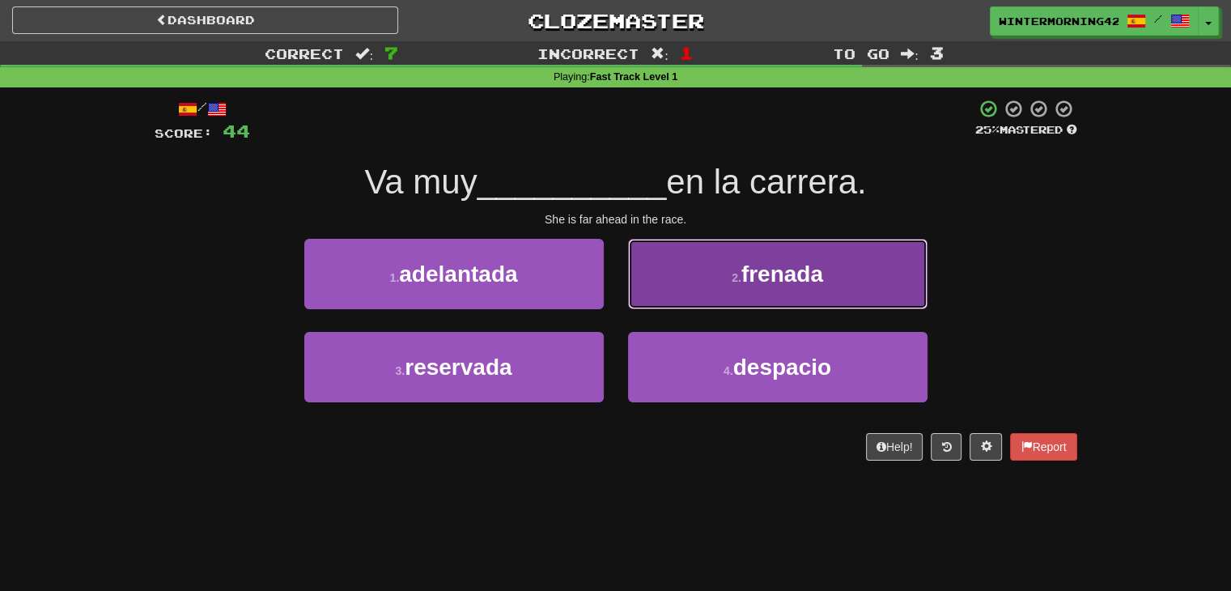
click at [731, 295] on button "2 . [GEOGRAPHIC_DATA]" at bounding box center [777, 274] width 299 height 70
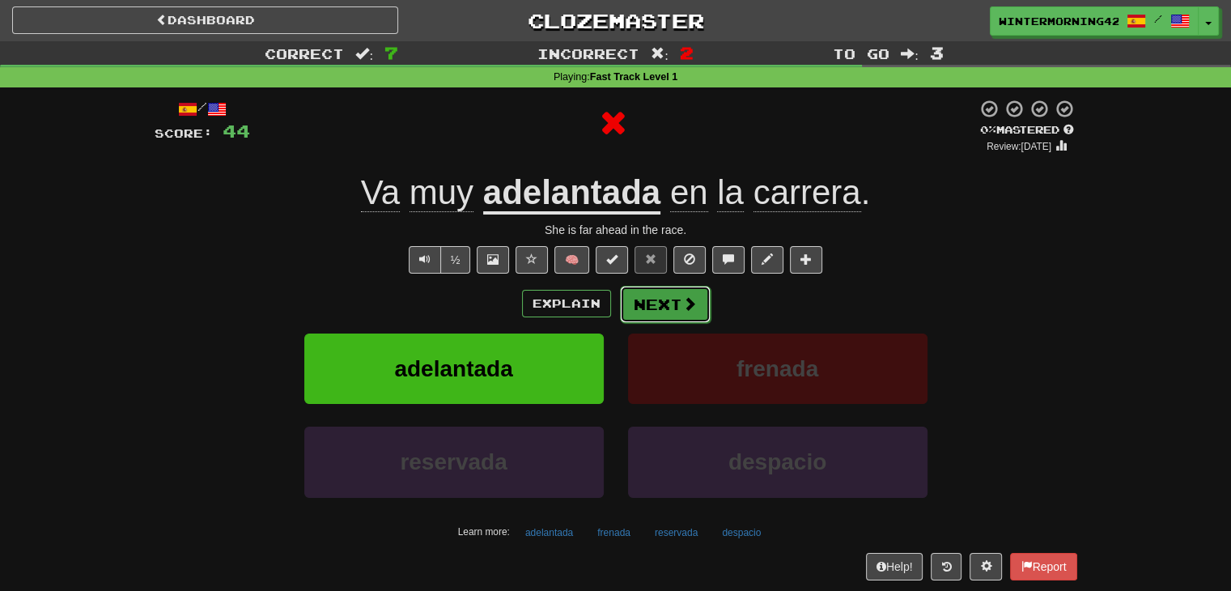
click at [676, 299] on button "Next" at bounding box center [665, 304] width 91 height 37
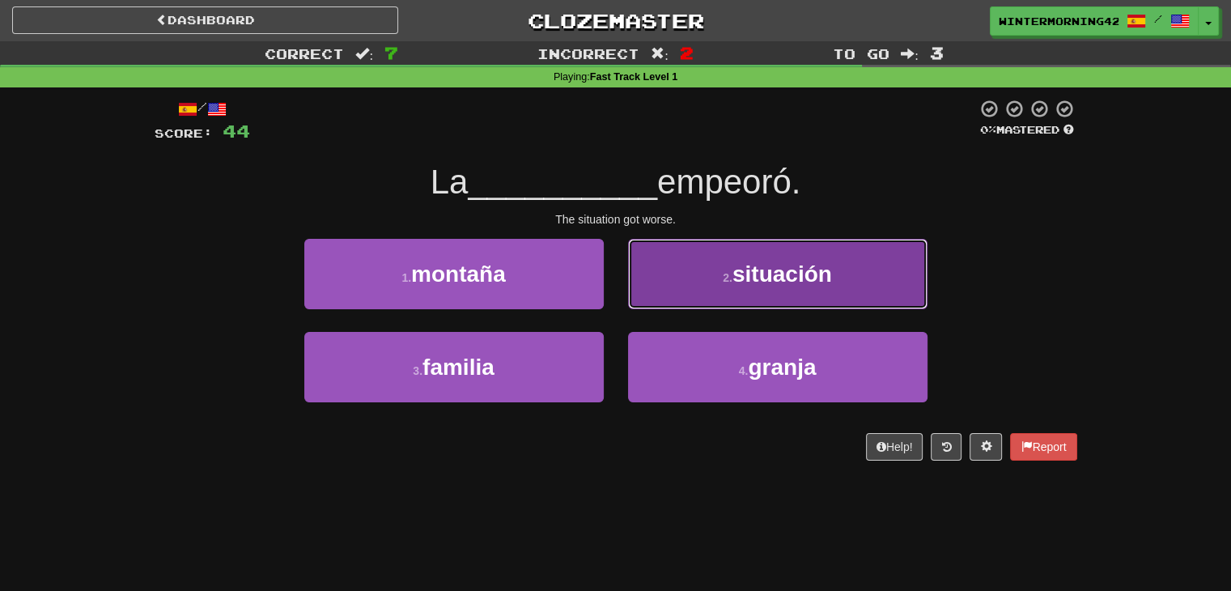
click at [694, 290] on button "2 . situación" at bounding box center [777, 274] width 299 height 70
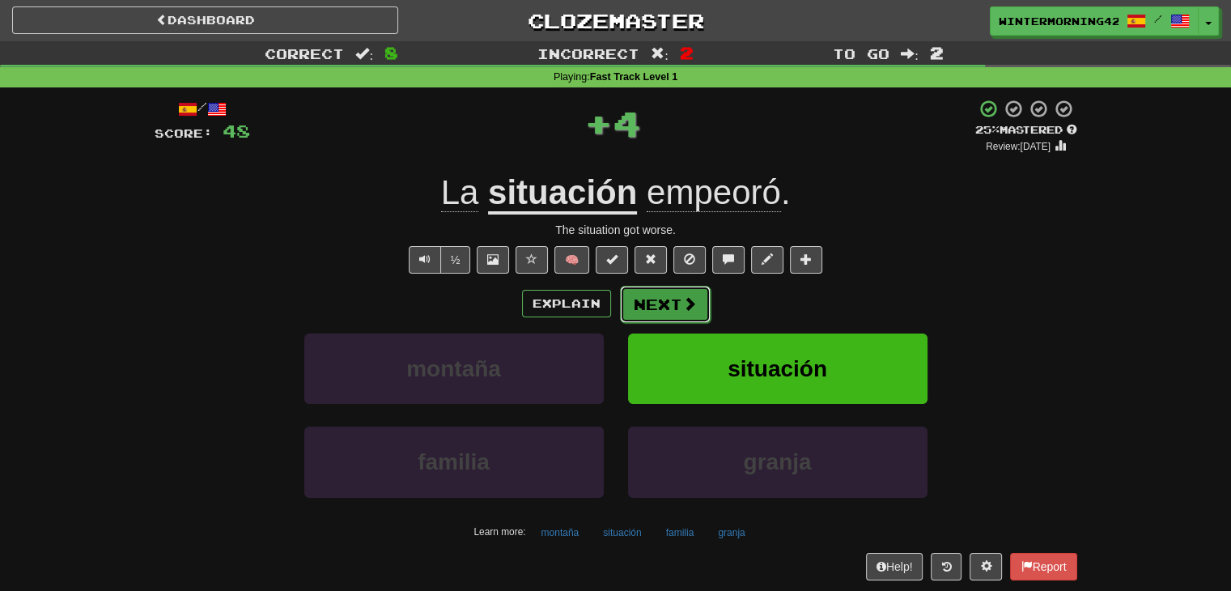
click at [680, 292] on button "Next" at bounding box center [665, 304] width 91 height 37
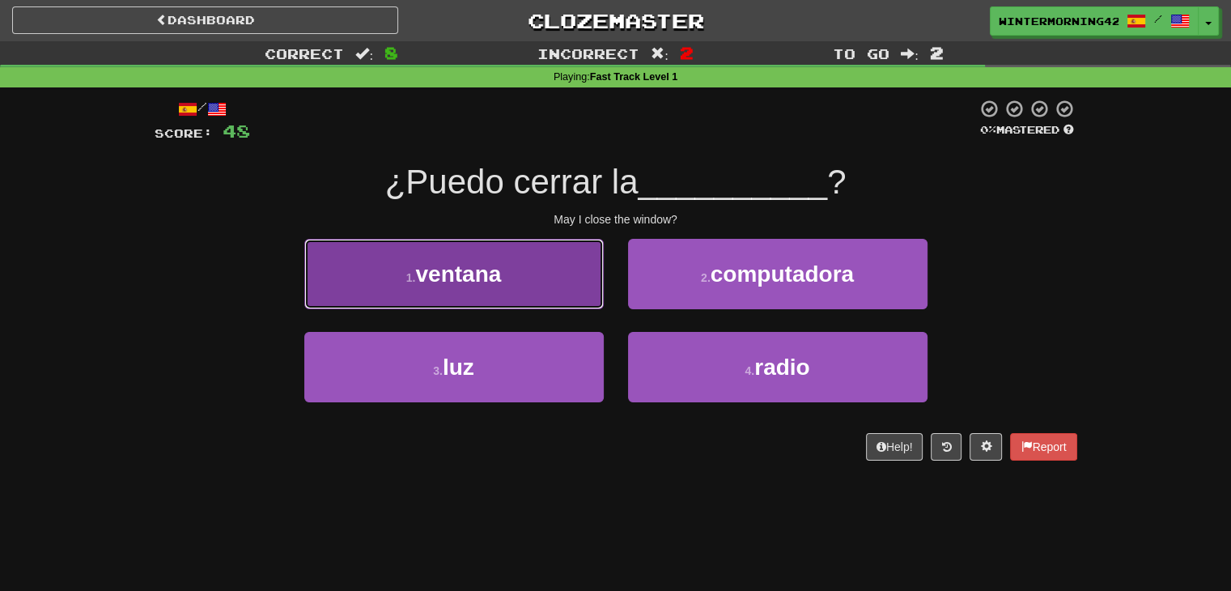
click at [540, 273] on button "1 . ventana" at bounding box center [453, 274] width 299 height 70
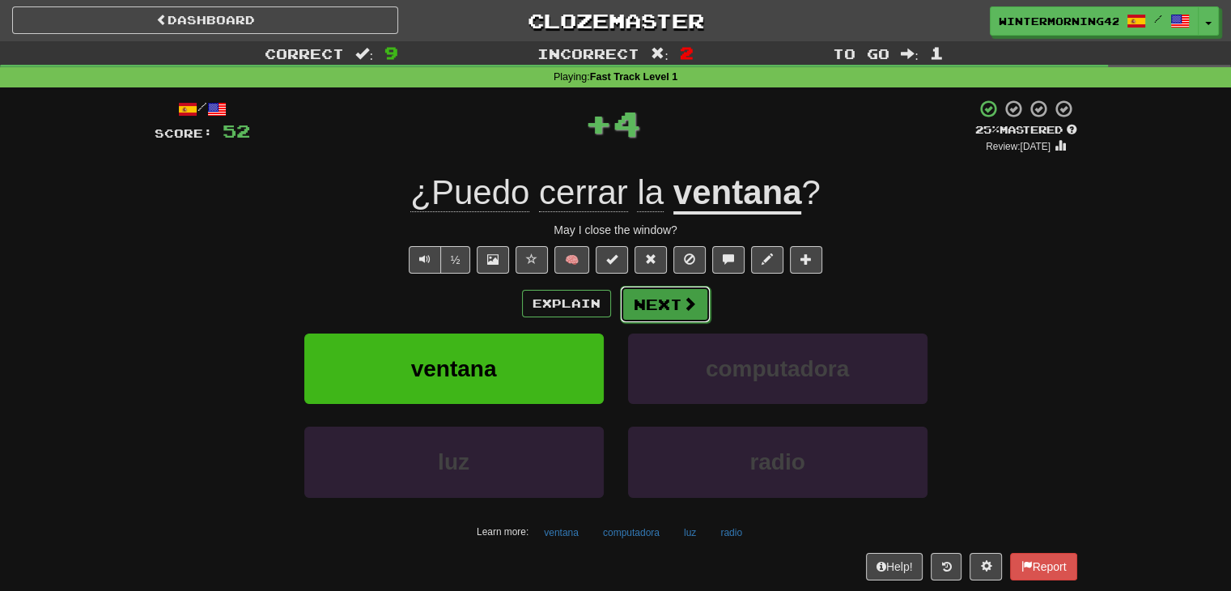
click at [675, 303] on button "Next" at bounding box center [665, 304] width 91 height 37
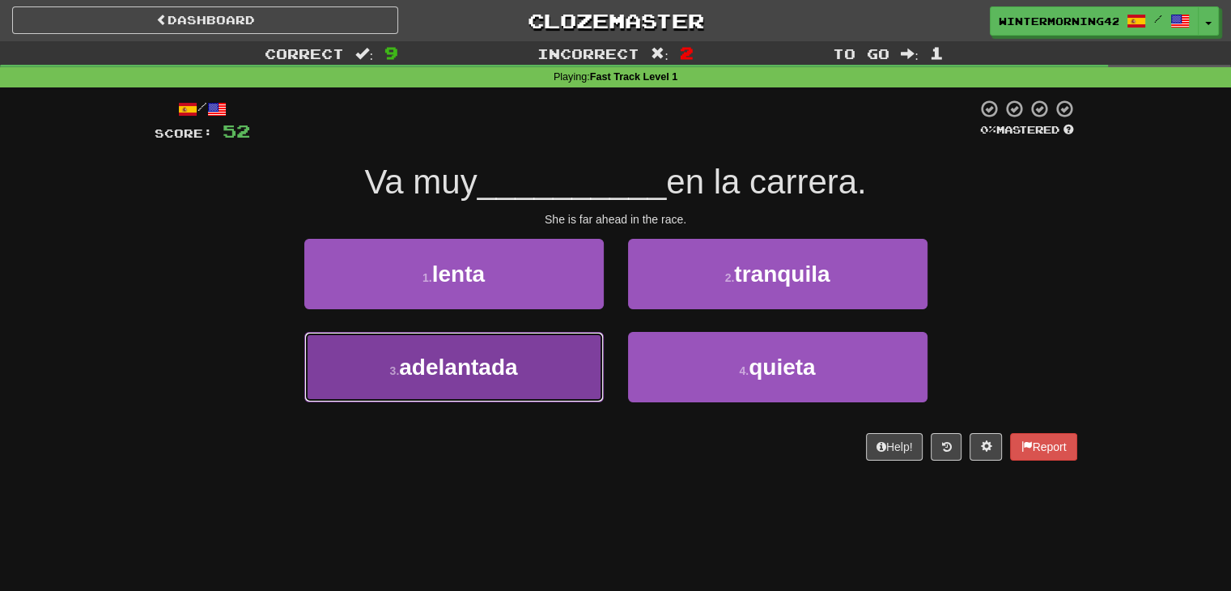
drag, startPoint x: 545, startPoint y: 384, endPoint x: 579, endPoint y: 370, distance: 37.7
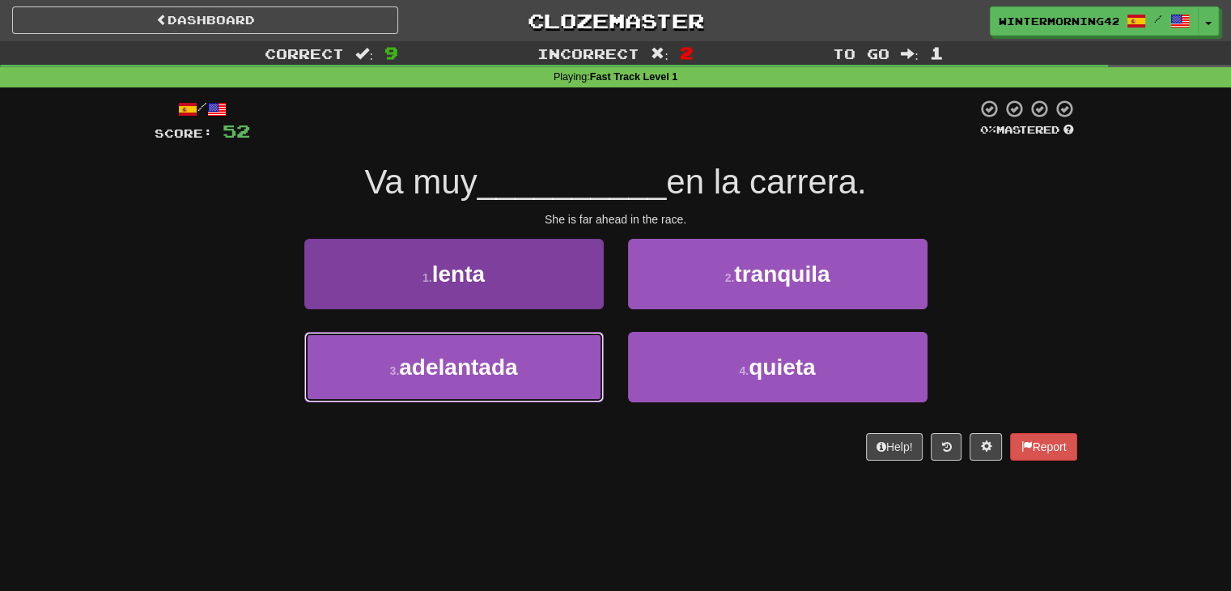
click at [545, 384] on button "3 . adelantada" at bounding box center [453, 367] width 299 height 70
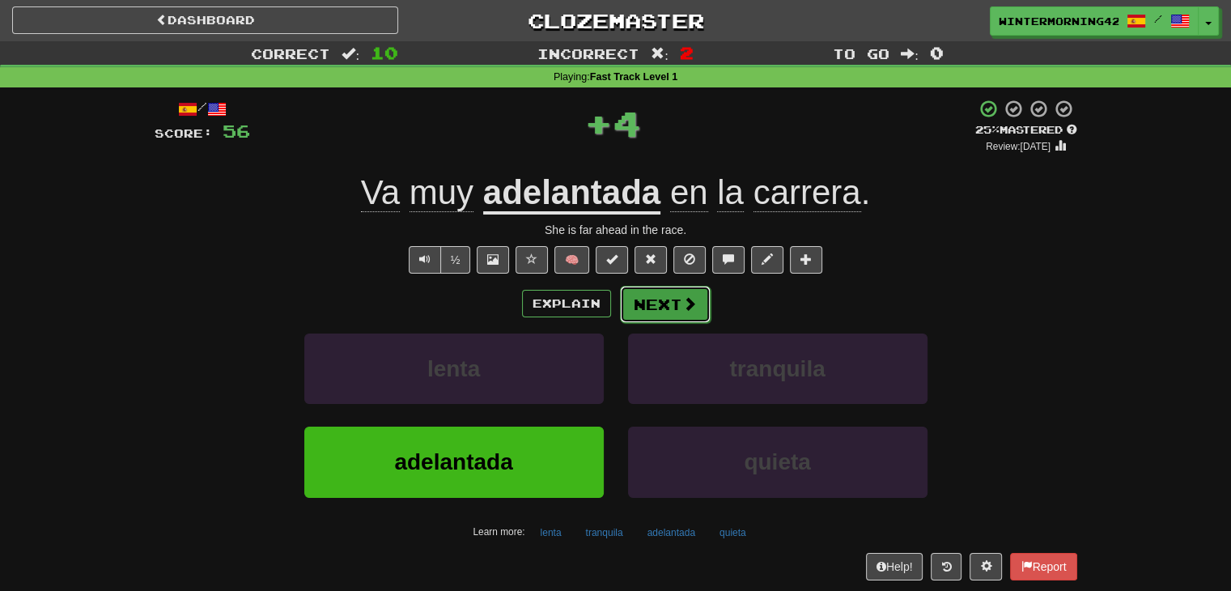
click at [677, 307] on button "Next" at bounding box center [665, 304] width 91 height 37
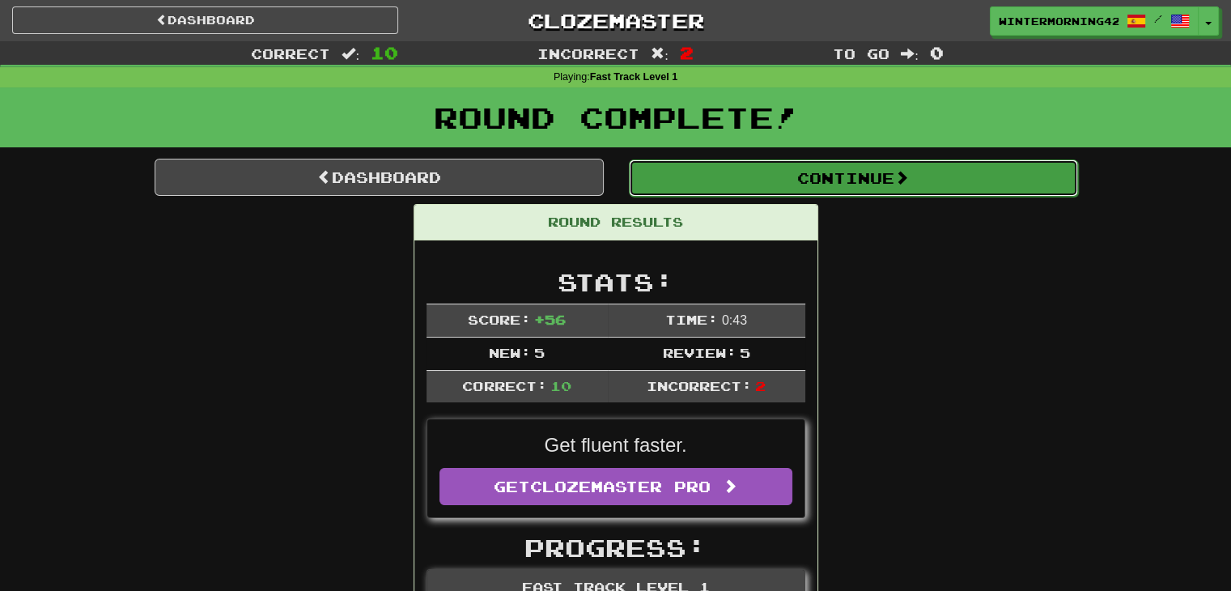
click at [760, 180] on button "Continue" at bounding box center [853, 177] width 449 height 37
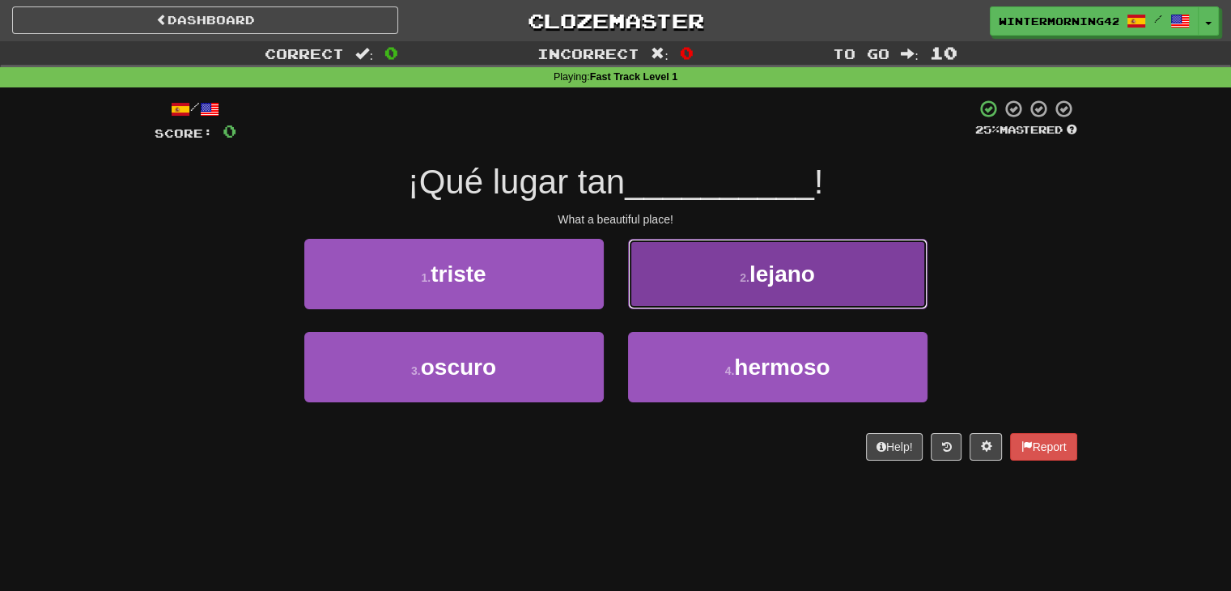
click at [718, 273] on button "2 . [GEOGRAPHIC_DATA]" at bounding box center [777, 274] width 299 height 70
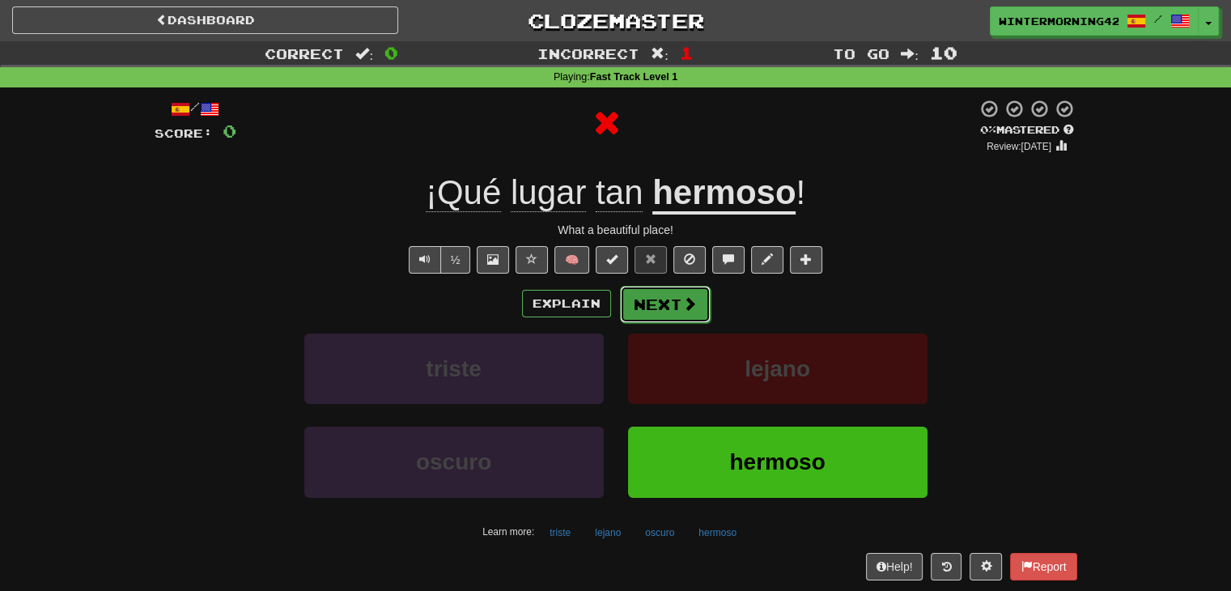
click at [677, 298] on button "Next" at bounding box center [665, 304] width 91 height 37
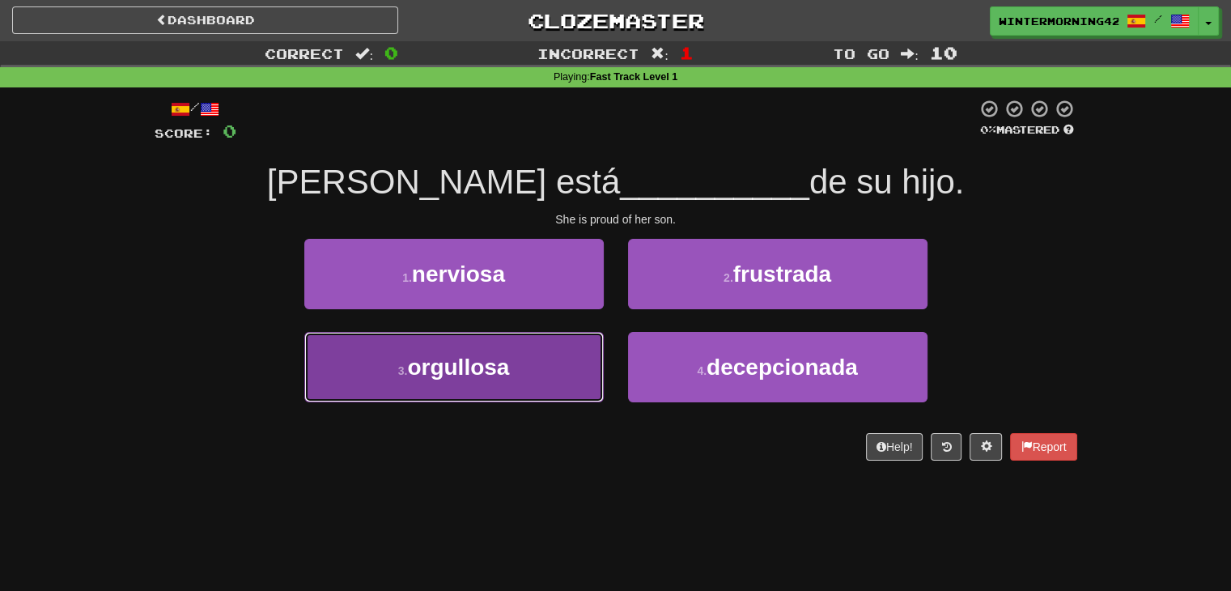
click at [585, 369] on button "3 . orgullosa" at bounding box center [453, 367] width 299 height 70
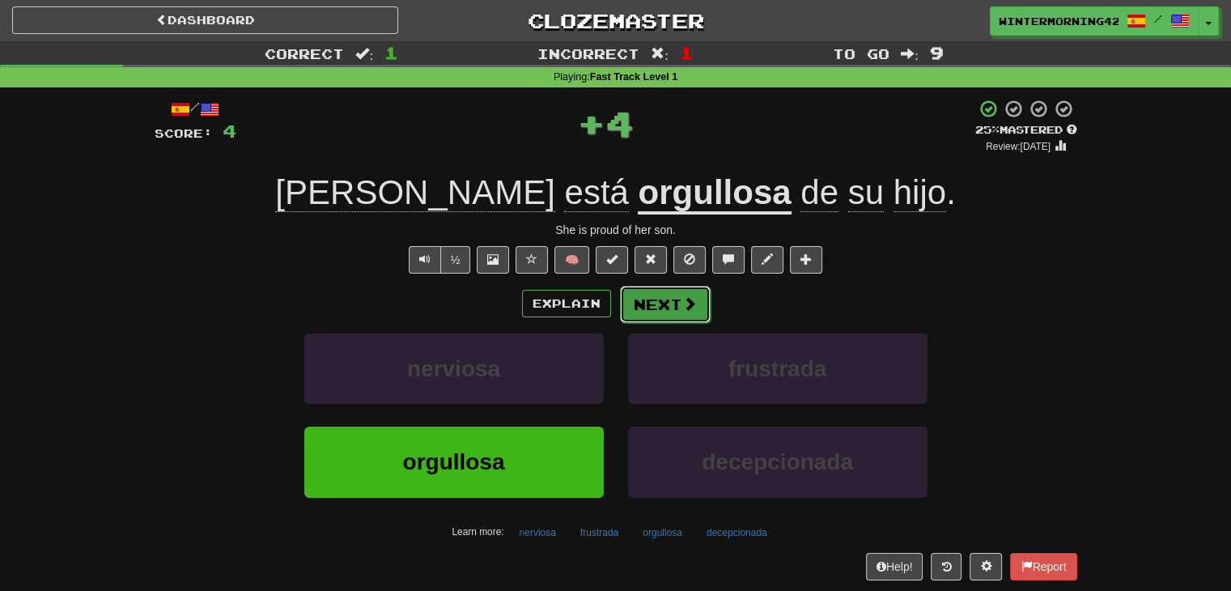
click at [642, 311] on button "Next" at bounding box center [665, 304] width 91 height 37
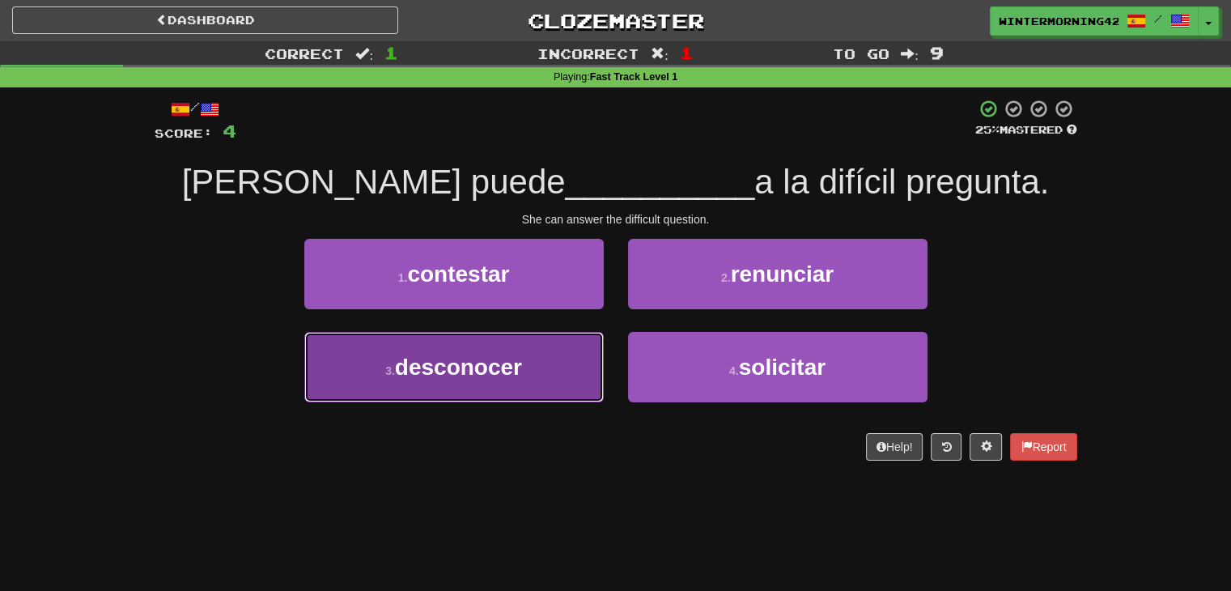
click at [565, 362] on button "3 . desconocer" at bounding box center [453, 367] width 299 height 70
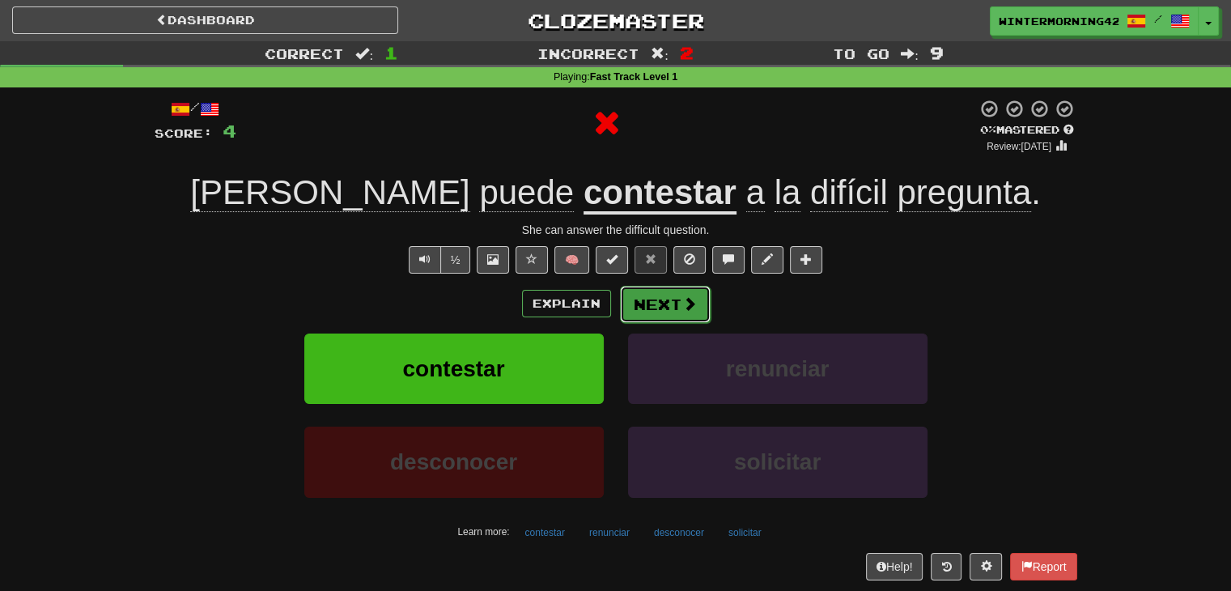
click at [662, 296] on button "Next" at bounding box center [665, 304] width 91 height 37
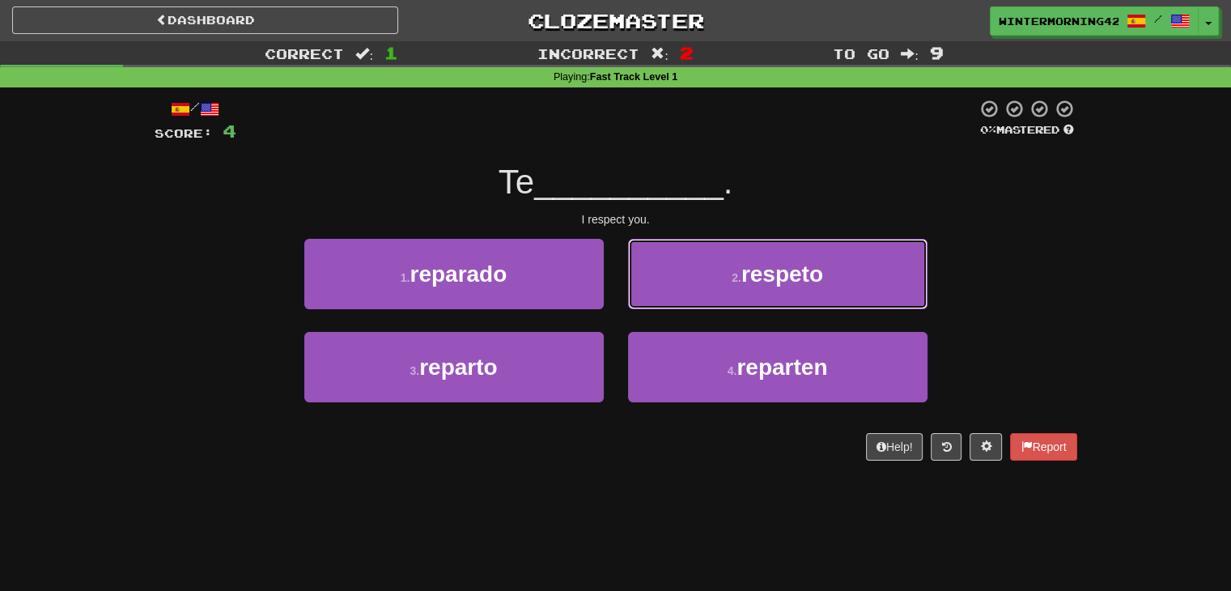
click at [662, 296] on button "2 . respeto" at bounding box center [777, 274] width 299 height 70
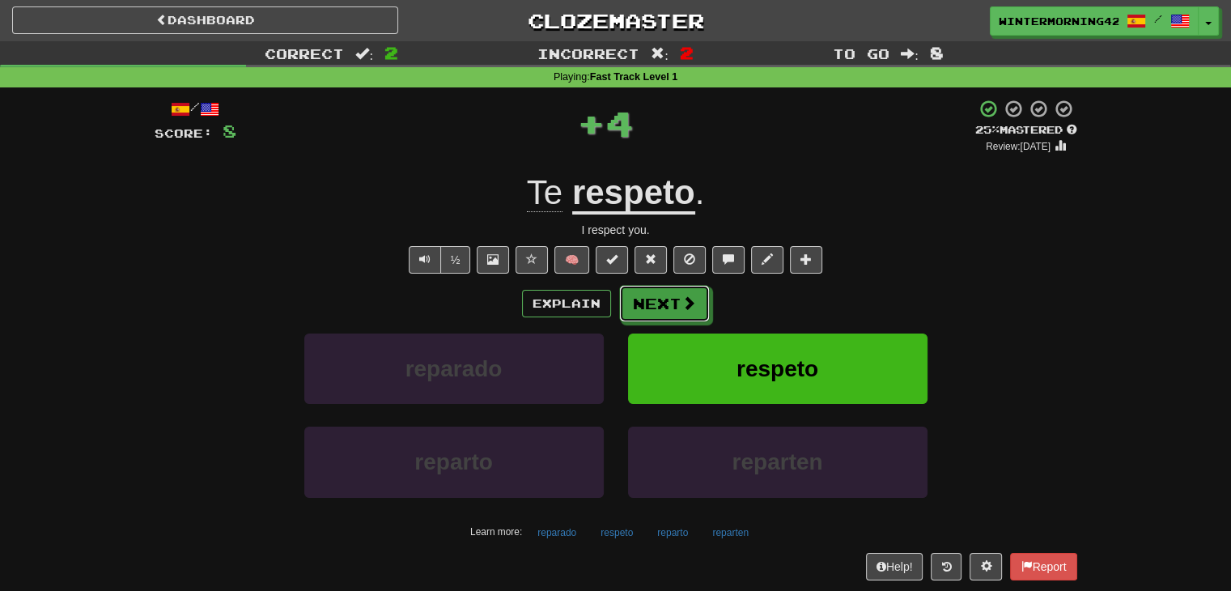
click at [662, 296] on button "Next" at bounding box center [664, 303] width 91 height 37
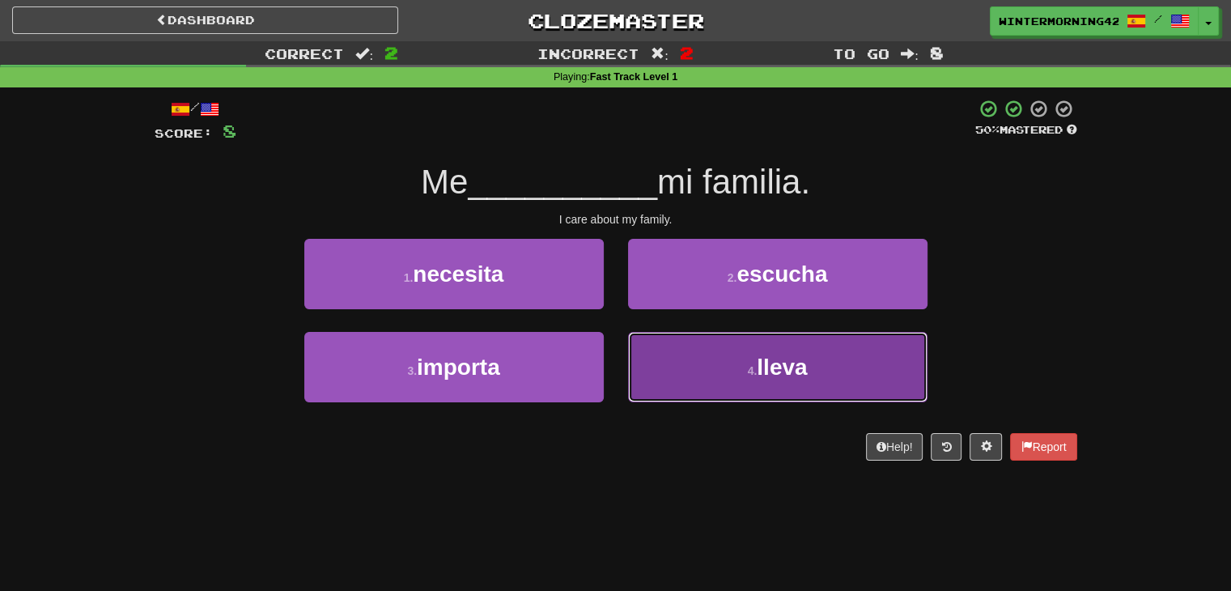
click at [699, 372] on button "4 . lleva" at bounding box center [777, 367] width 299 height 70
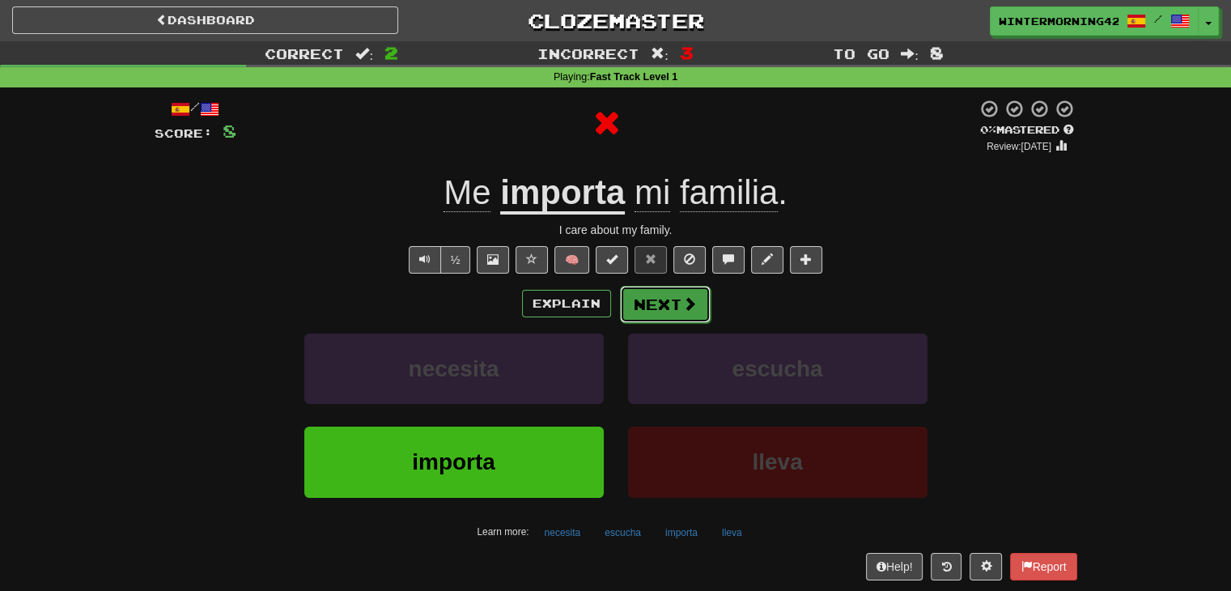
click at [672, 304] on button "Next" at bounding box center [665, 304] width 91 height 37
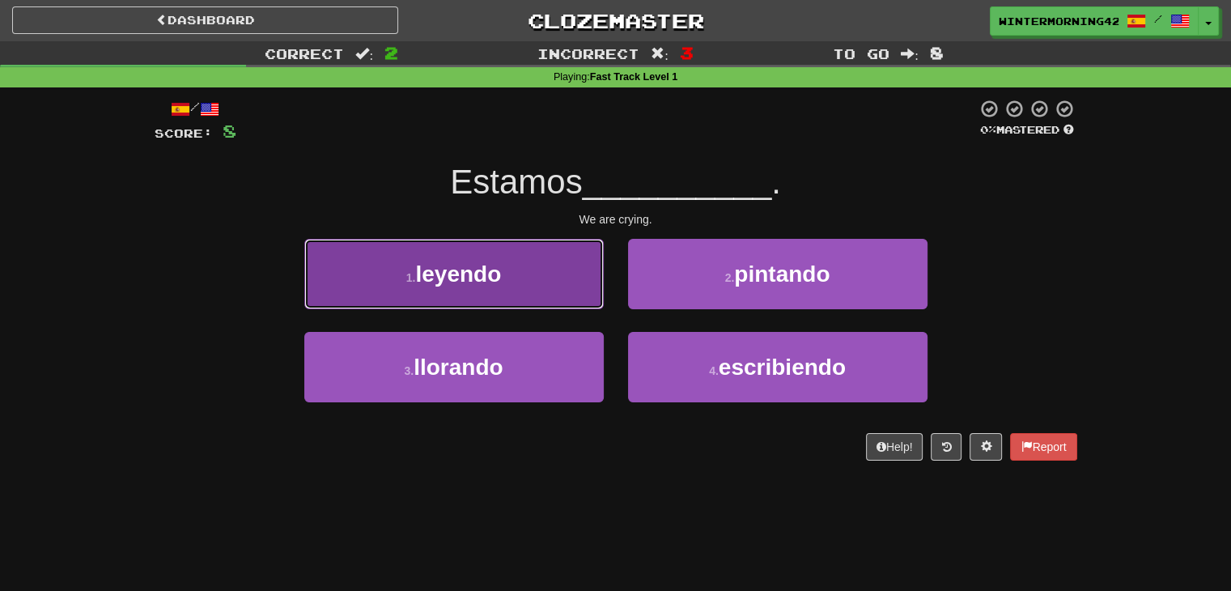
click at [563, 292] on button "1 . [GEOGRAPHIC_DATA]" at bounding box center [453, 274] width 299 height 70
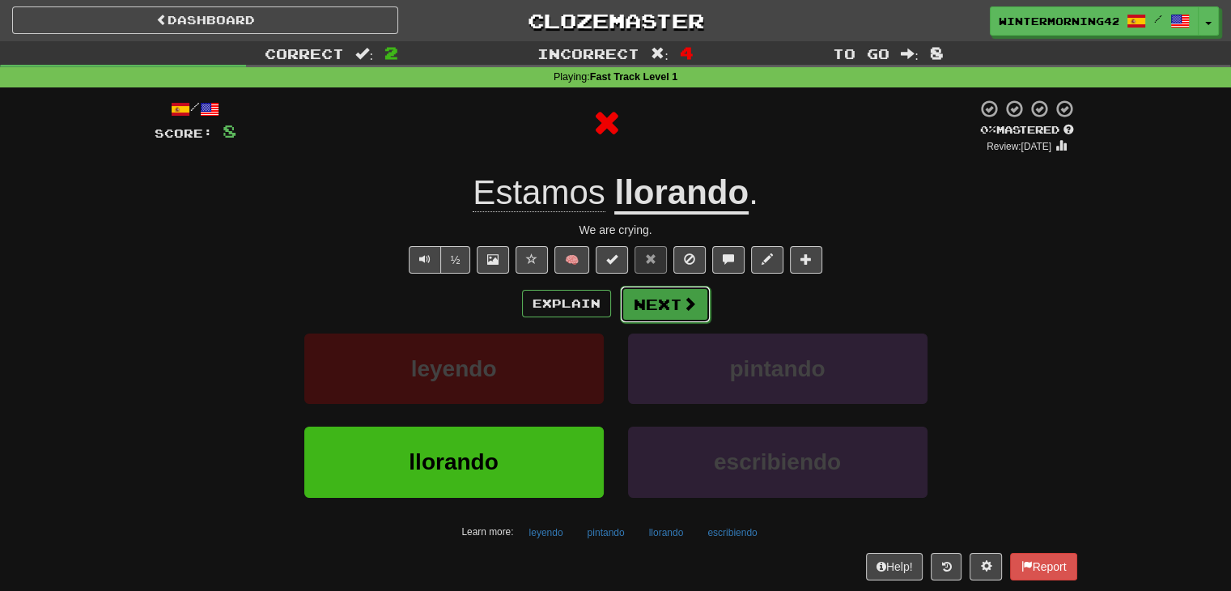
click at [678, 294] on button "Next" at bounding box center [665, 304] width 91 height 37
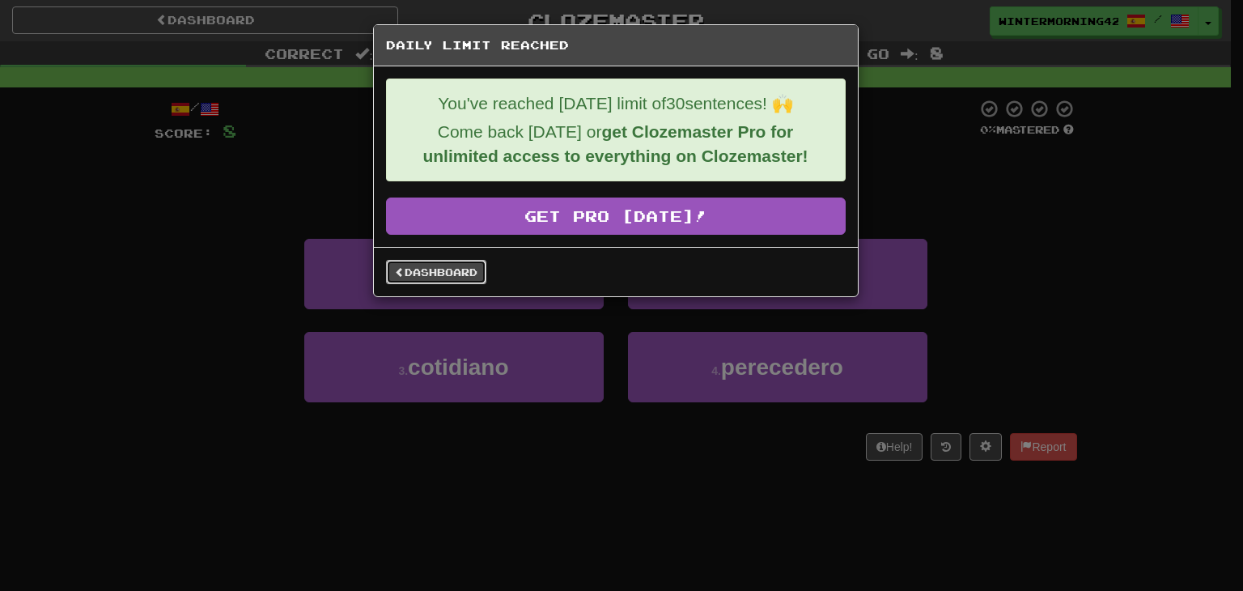
click at [444, 263] on link "Dashboard" at bounding box center [436, 272] width 100 height 24
